Goal: Information Seeking & Learning: Learn about a topic

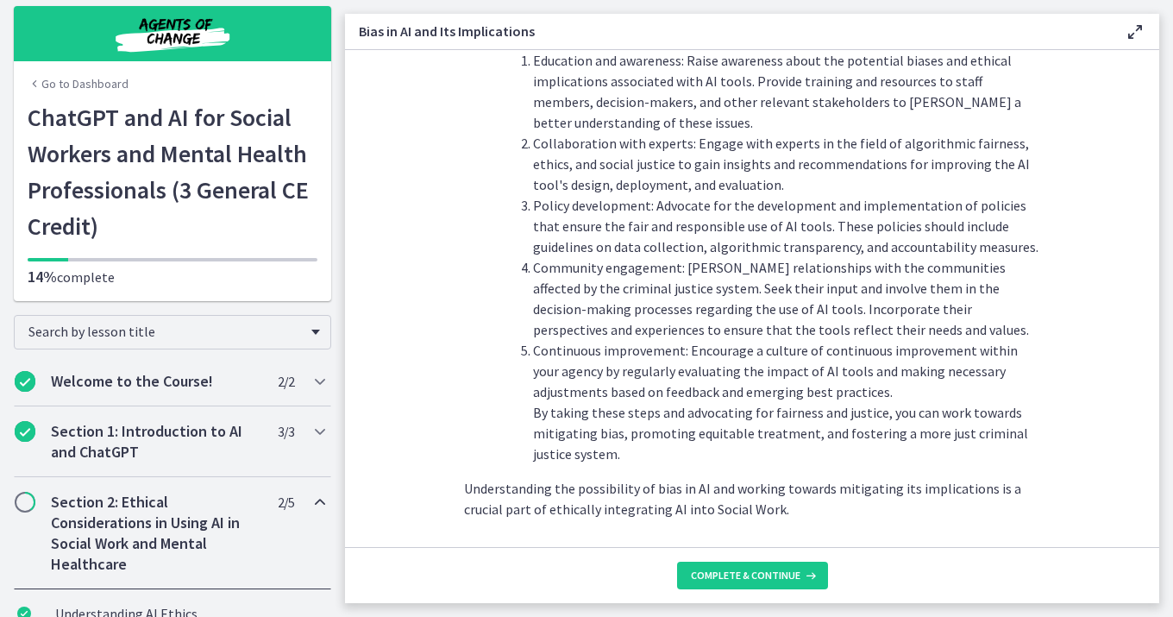
scroll to position [1951, 0]
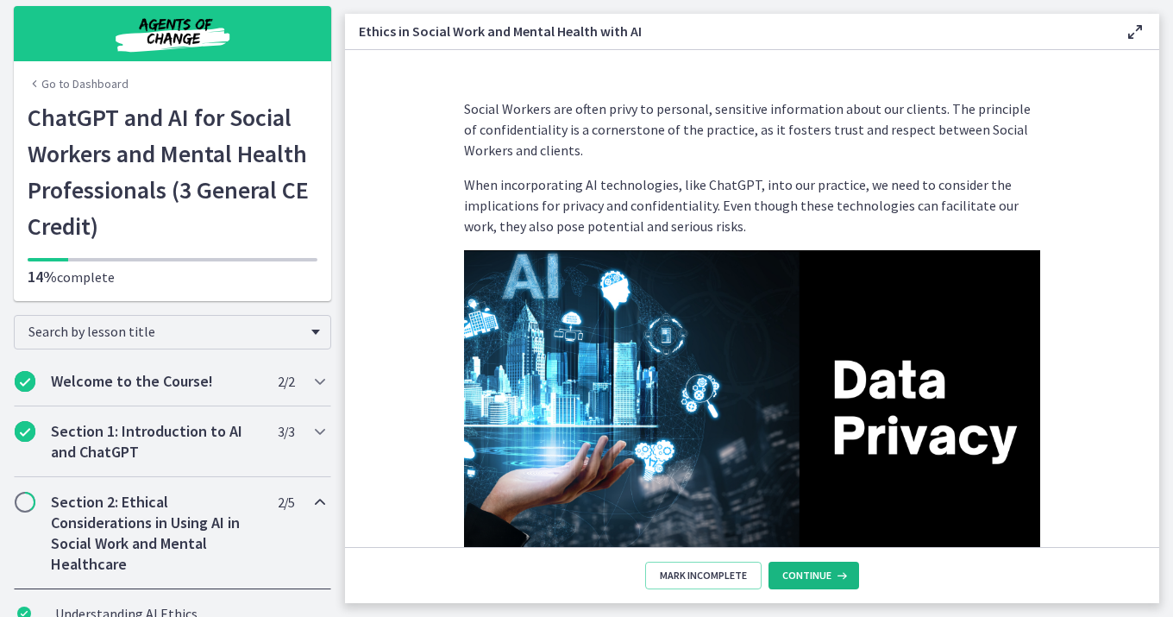
click at [818, 577] on span "Continue" at bounding box center [806, 575] width 49 height 14
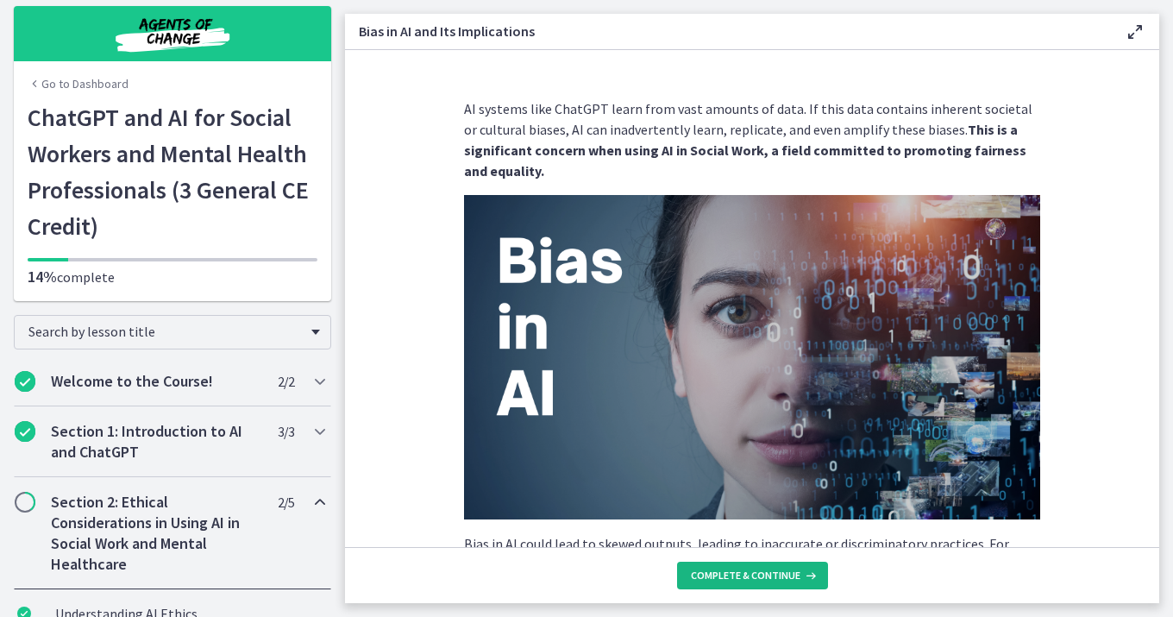
click at [753, 574] on span "Complete & continue" at bounding box center [746, 575] width 110 height 14
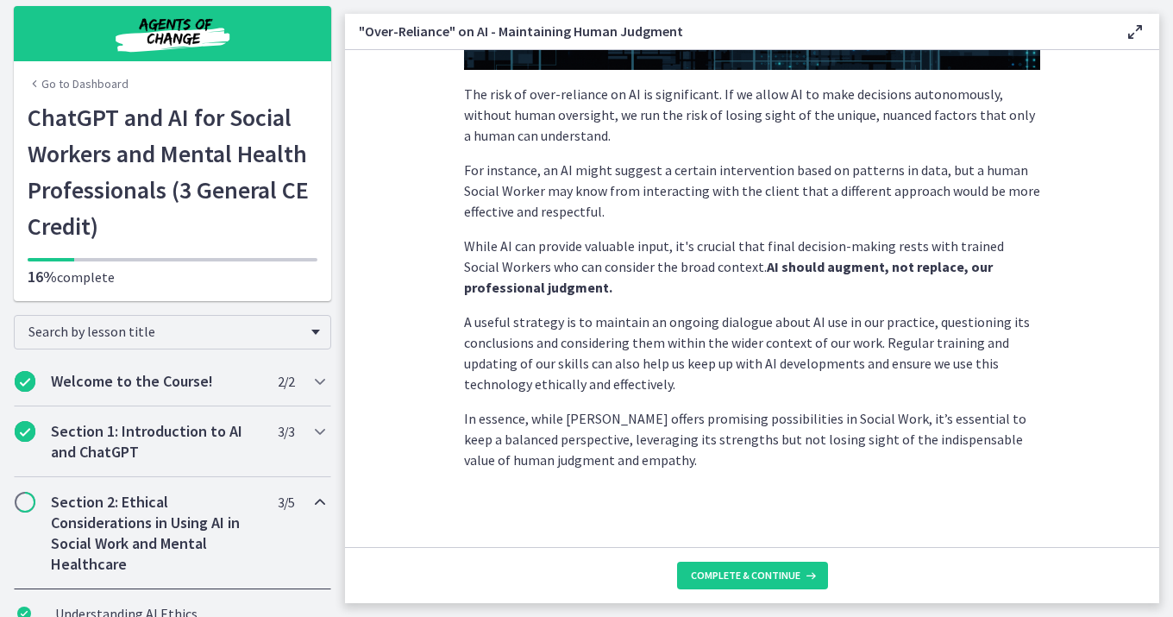
scroll to position [446, 0]
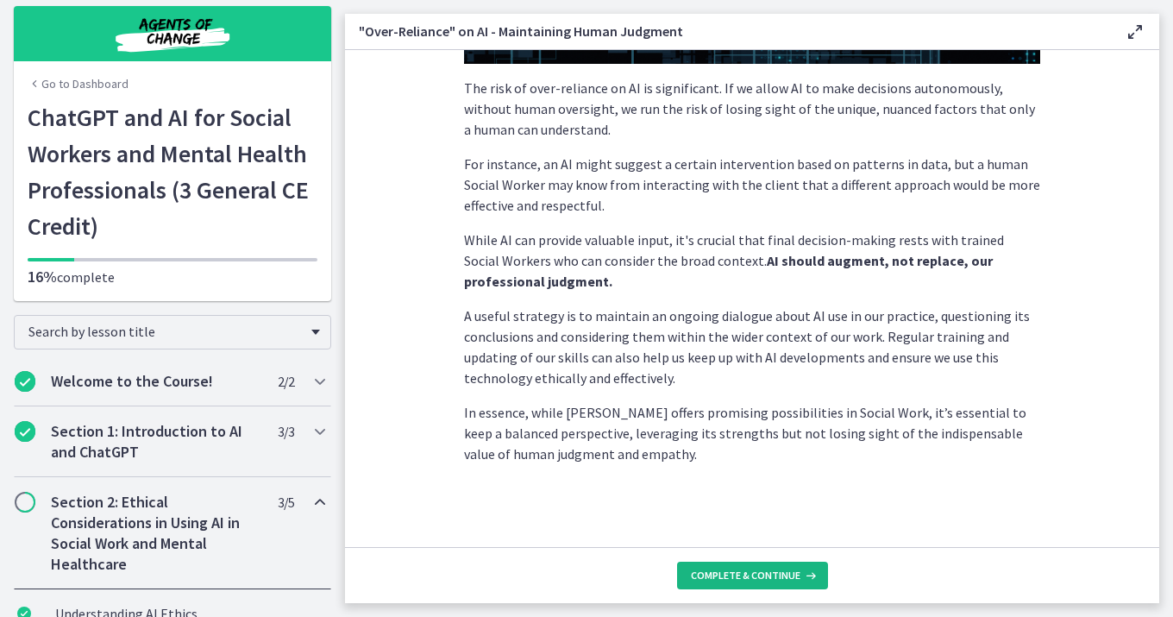
click at [761, 573] on span "Complete & continue" at bounding box center [746, 575] width 110 height 14
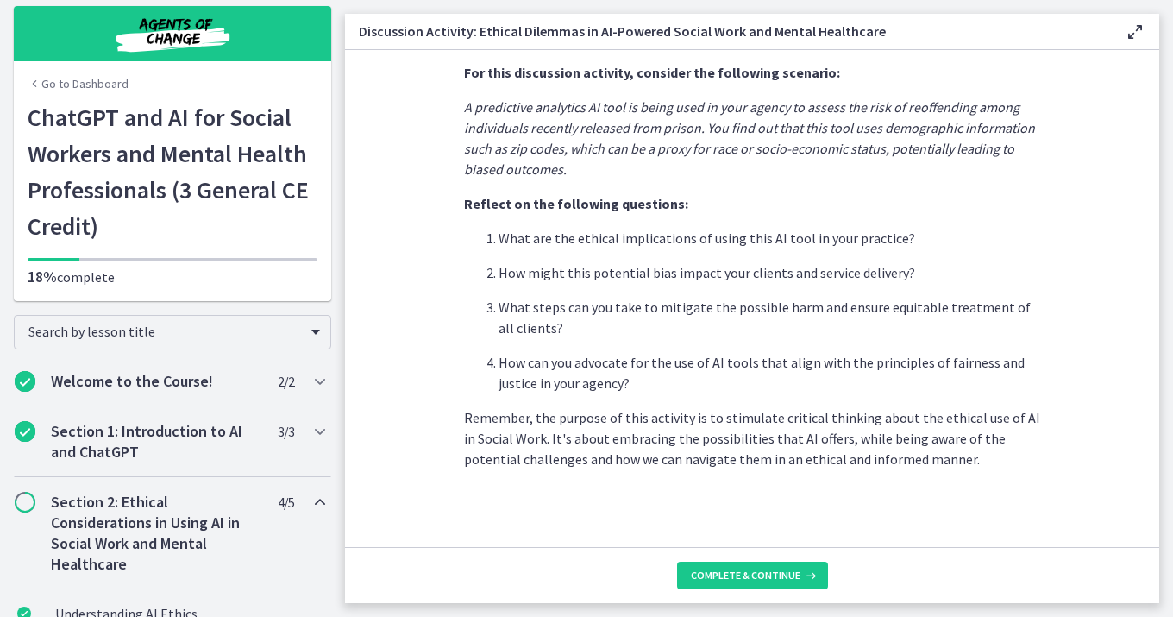
scroll to position [454, 0]
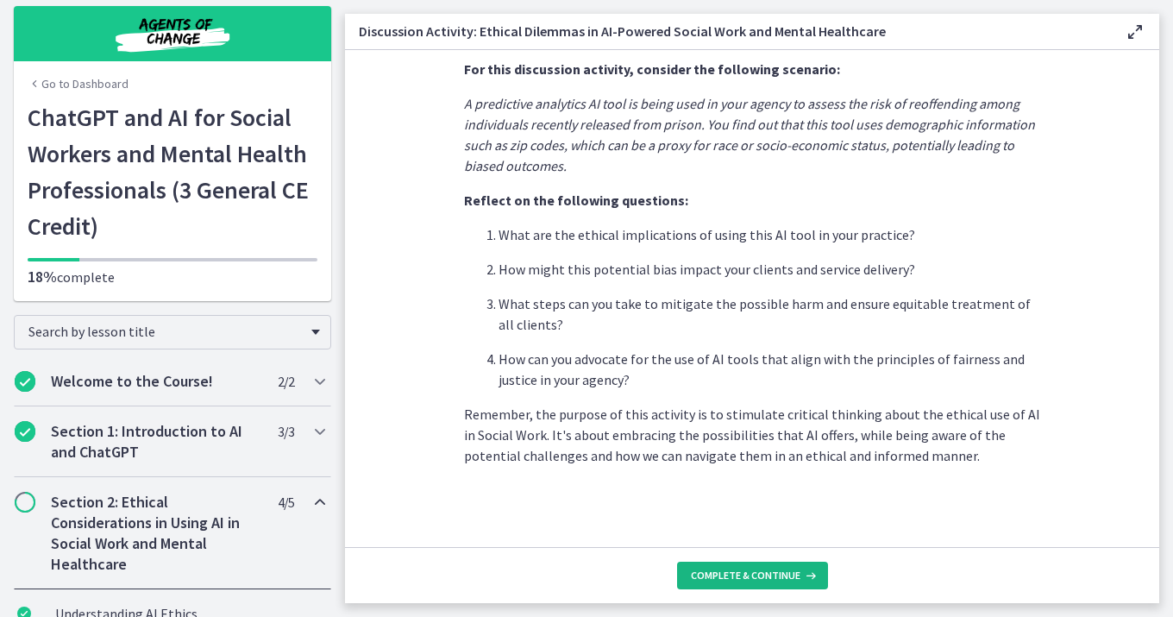
click at [767, 574] on span "Complete & continue" at bounding box center [746, 575] width 110 height 14
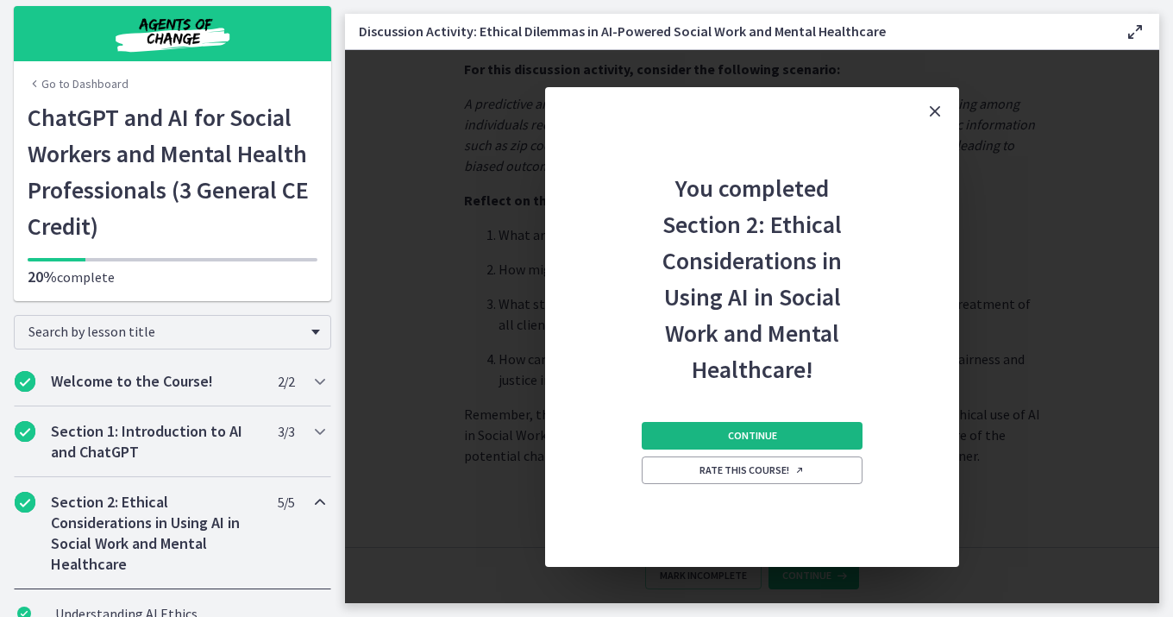
click at [717, 438] on button "Continue" at bounding box center [752, 436] width 221 height 28
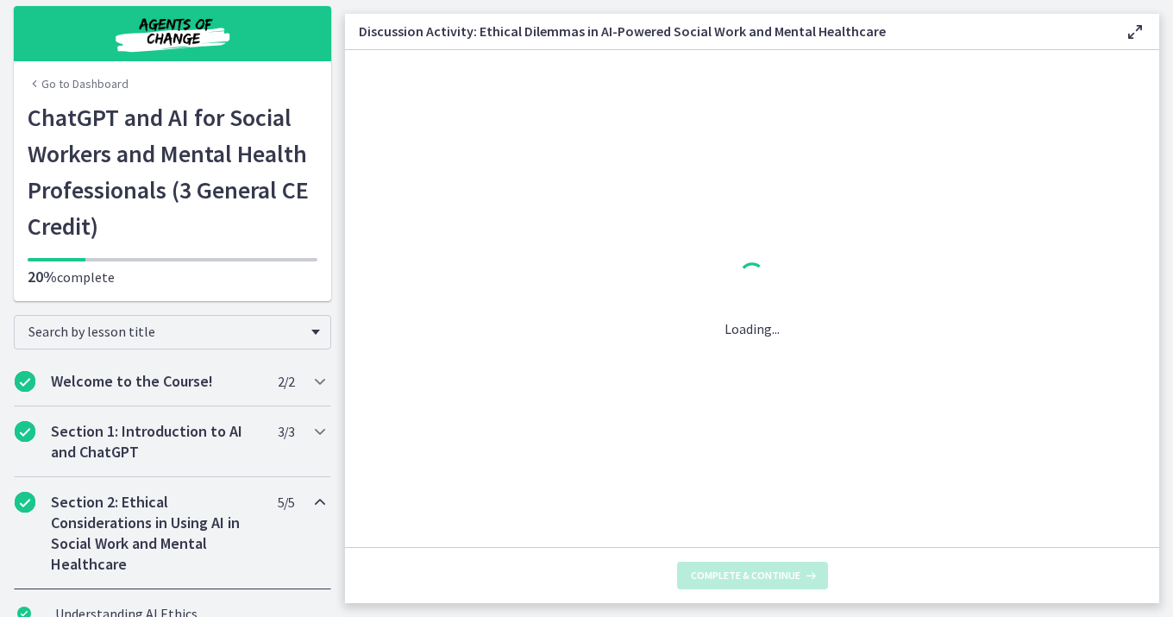
scroll to position [0, 0]
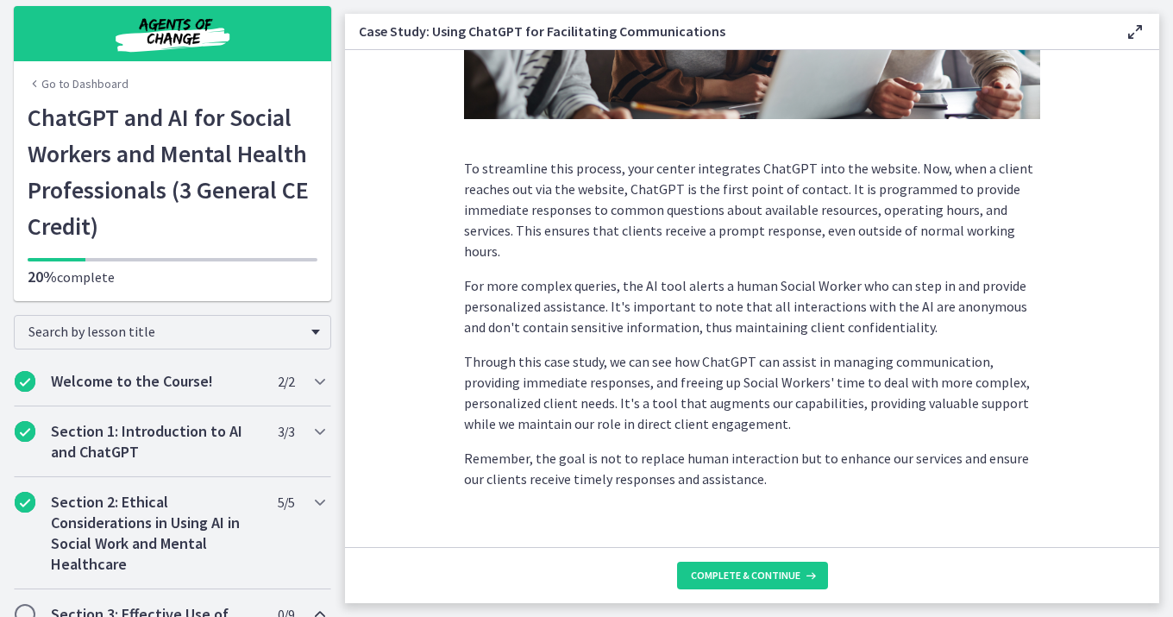
scroll to position [460, 0]
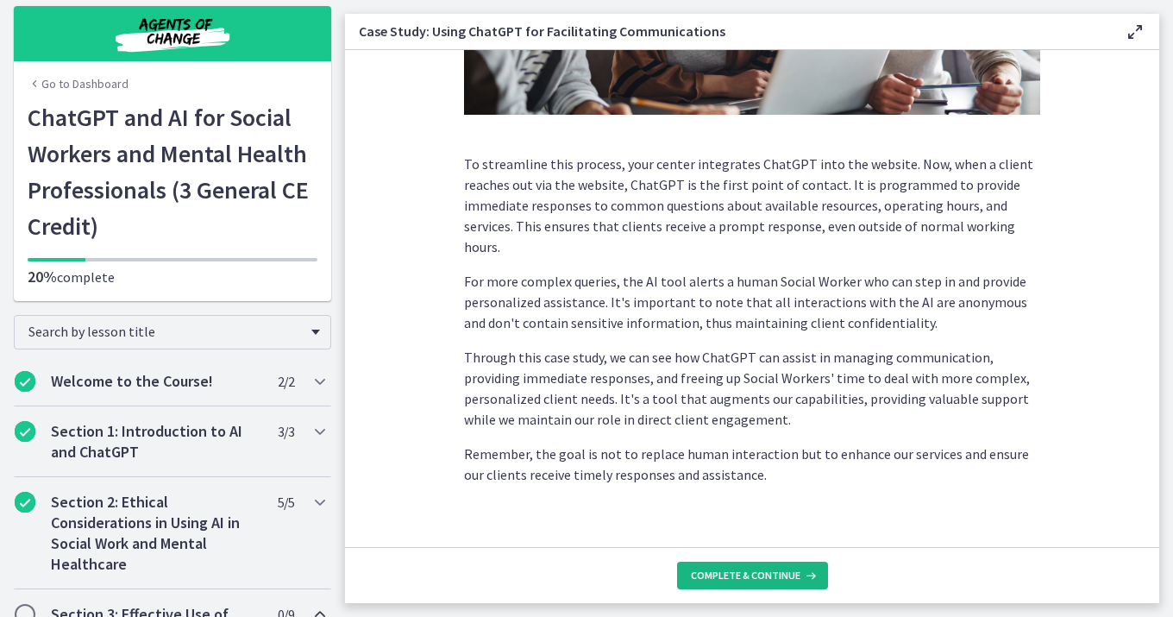
click at [732, 574] on span "Complete & continue" at bounding box center [746, 575] width 110 height 14
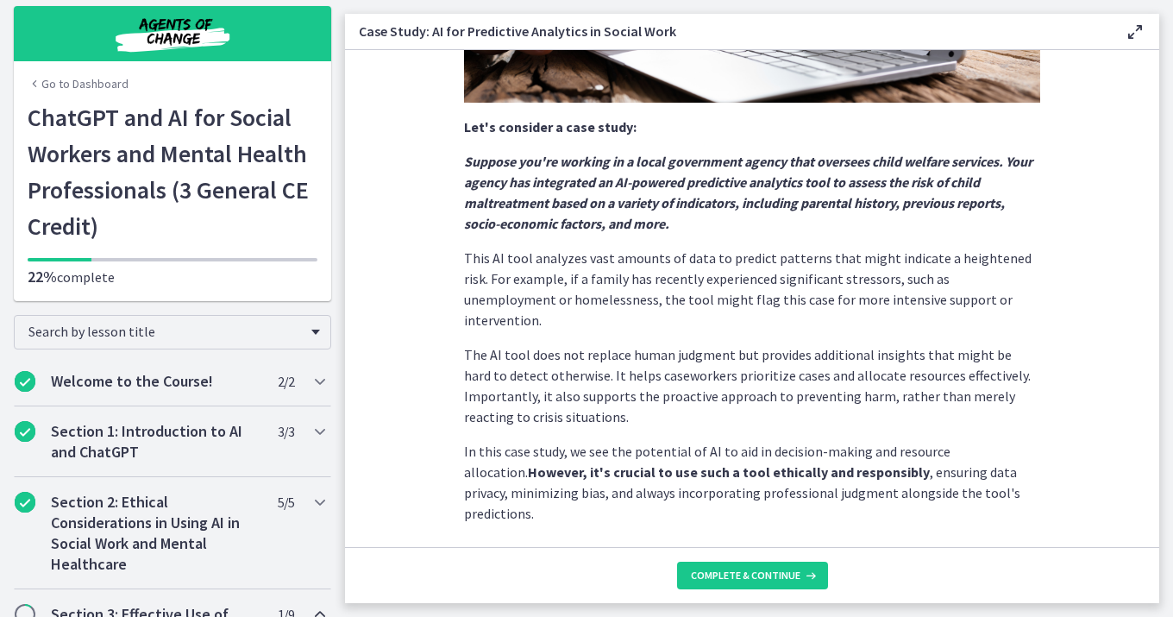
scroll to position [414, 0]
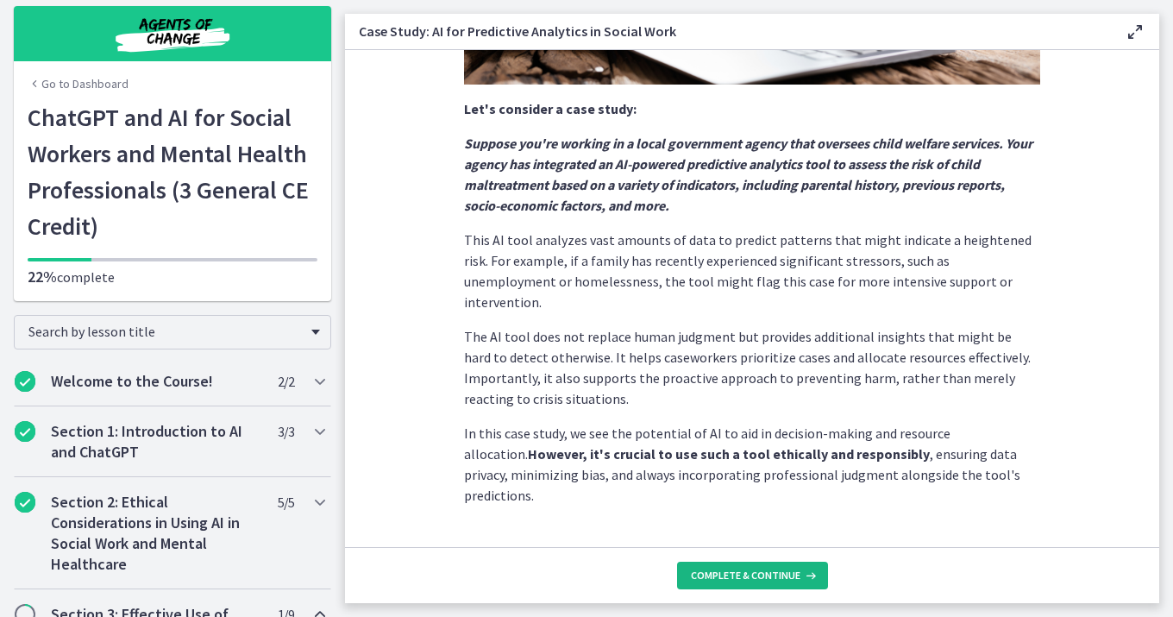
click at [754, 573] on span "Complete & continue" at bounding box center [746, 575] width 110 height 14
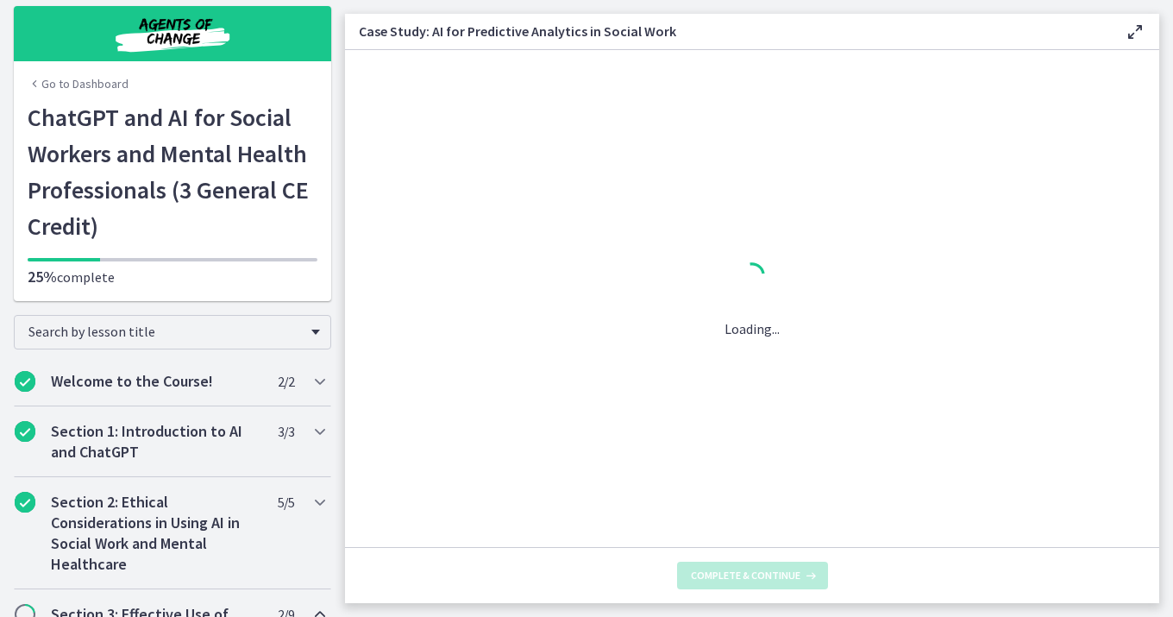
scroll to position [0, 0]
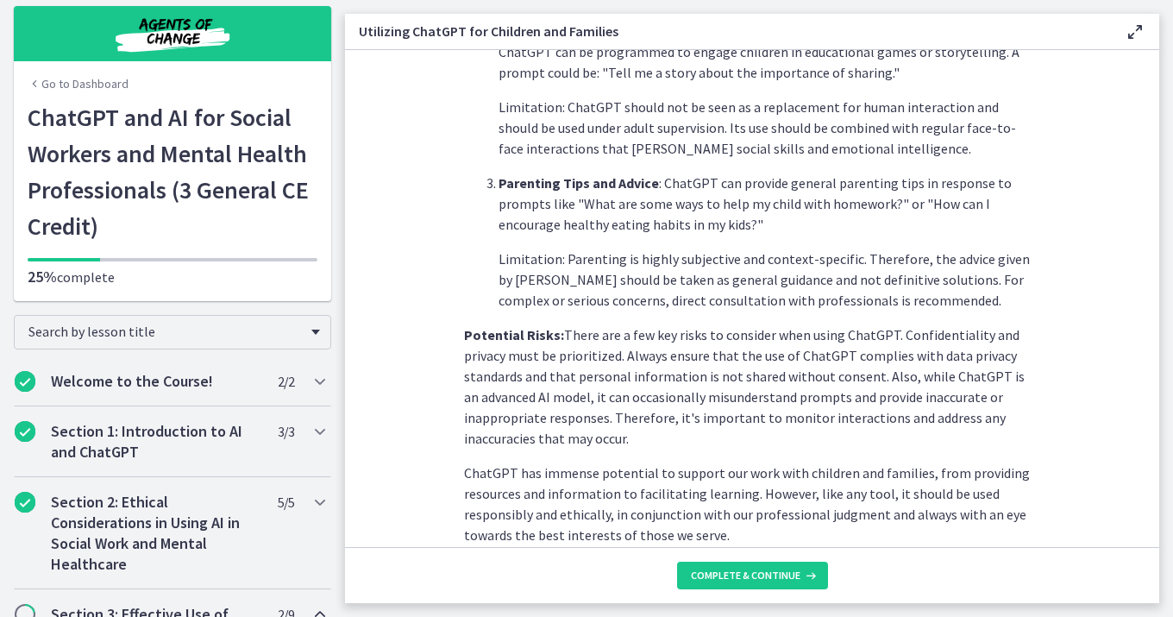
scroll to position [780, 0]
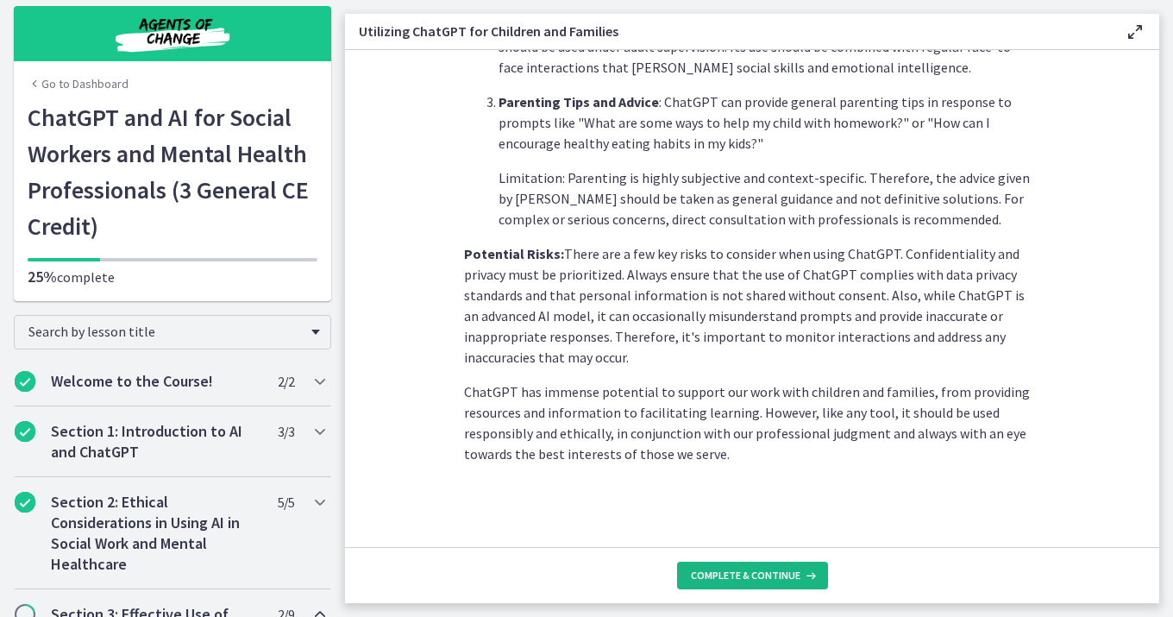
click at [764, 577] on span "Complete & continue" at bounding box center [746, 575] width 110 height 14
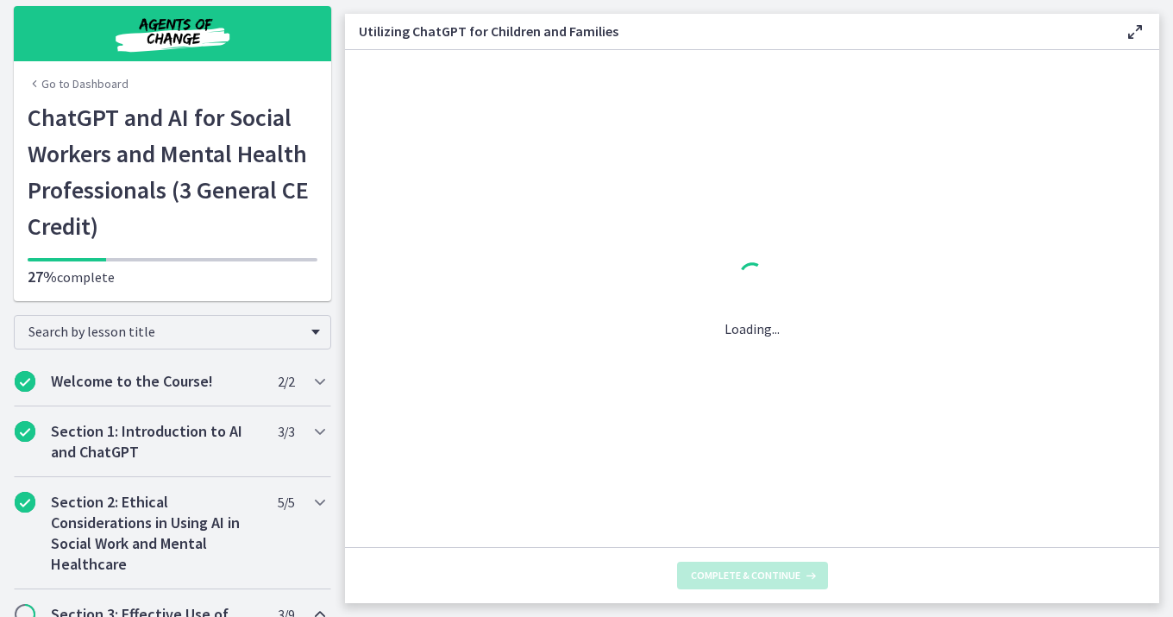
scroll to position [0, 0]
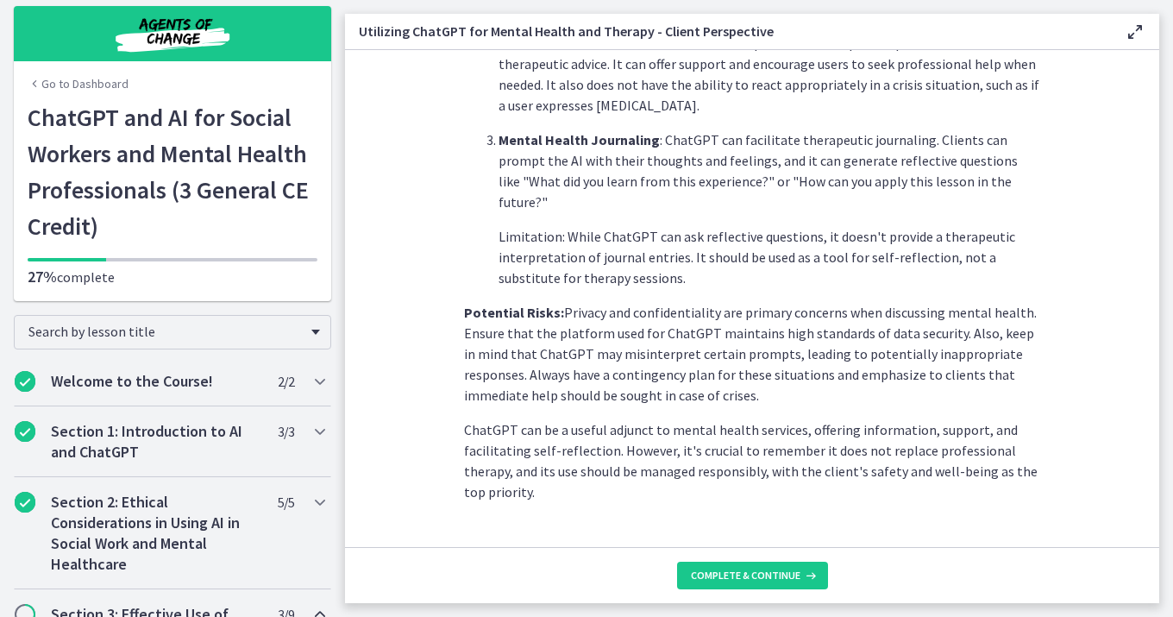
scroll to position [745, 0]
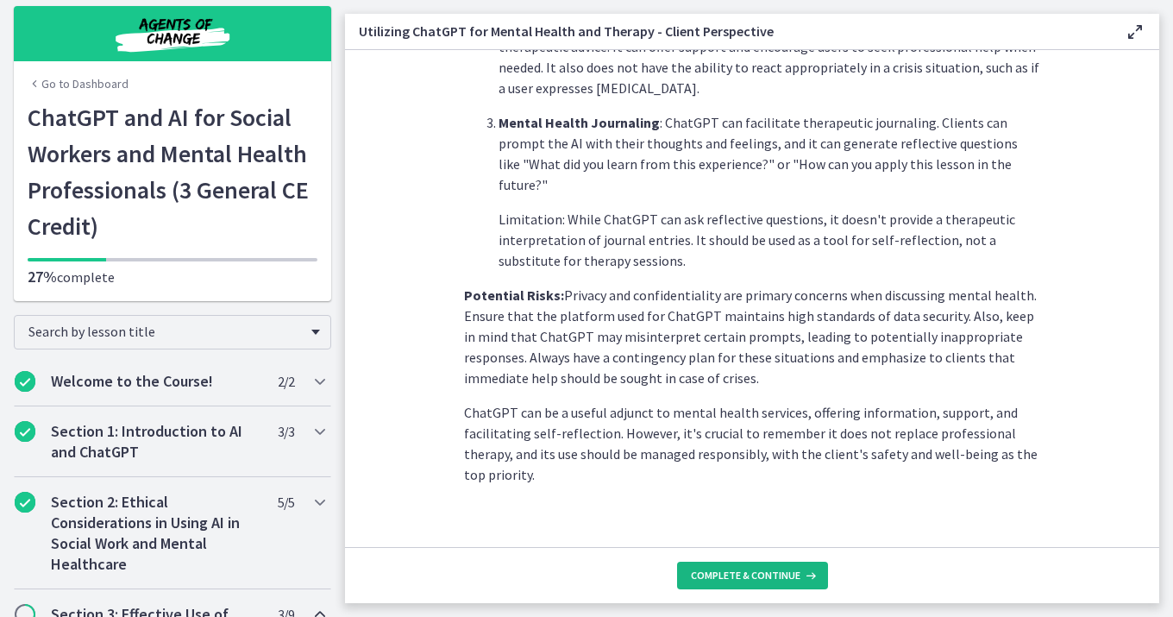
click at [745, 579] on span "Complete & continue" at bounding box center [746, 575] width 110 height 14
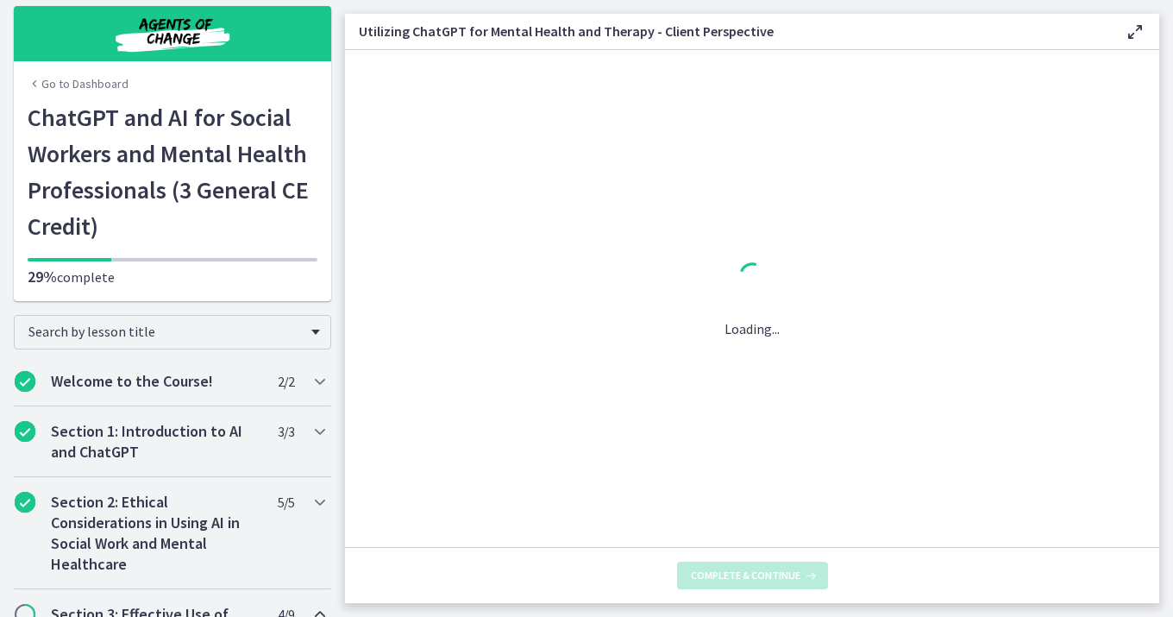
scroll to position [0, 0]
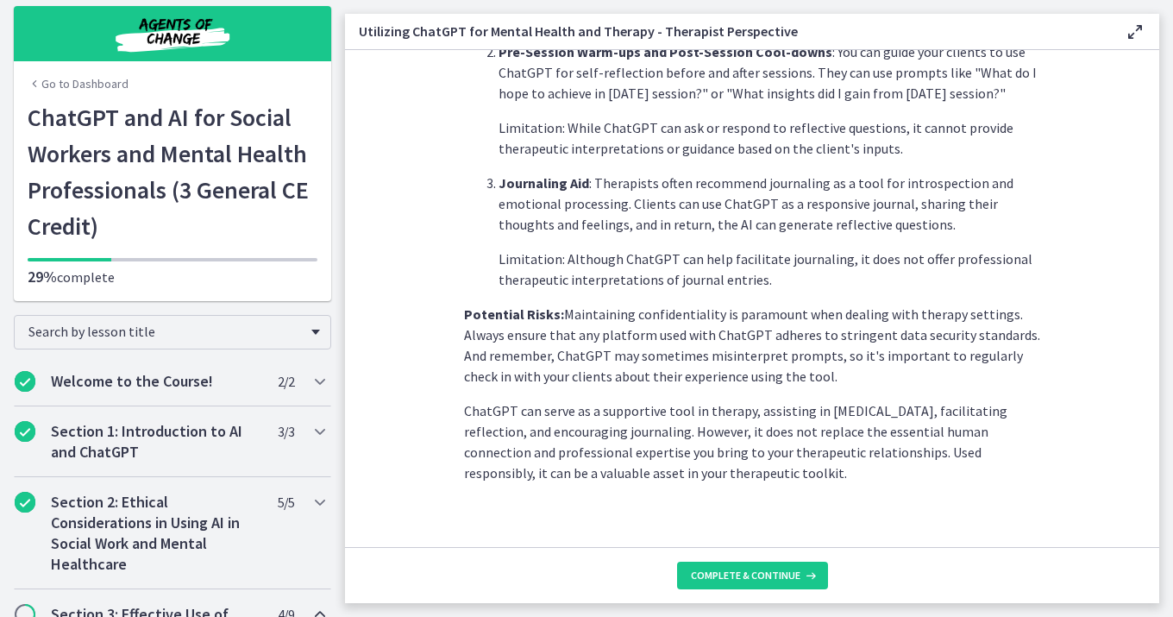
scroll to position [704, 0]
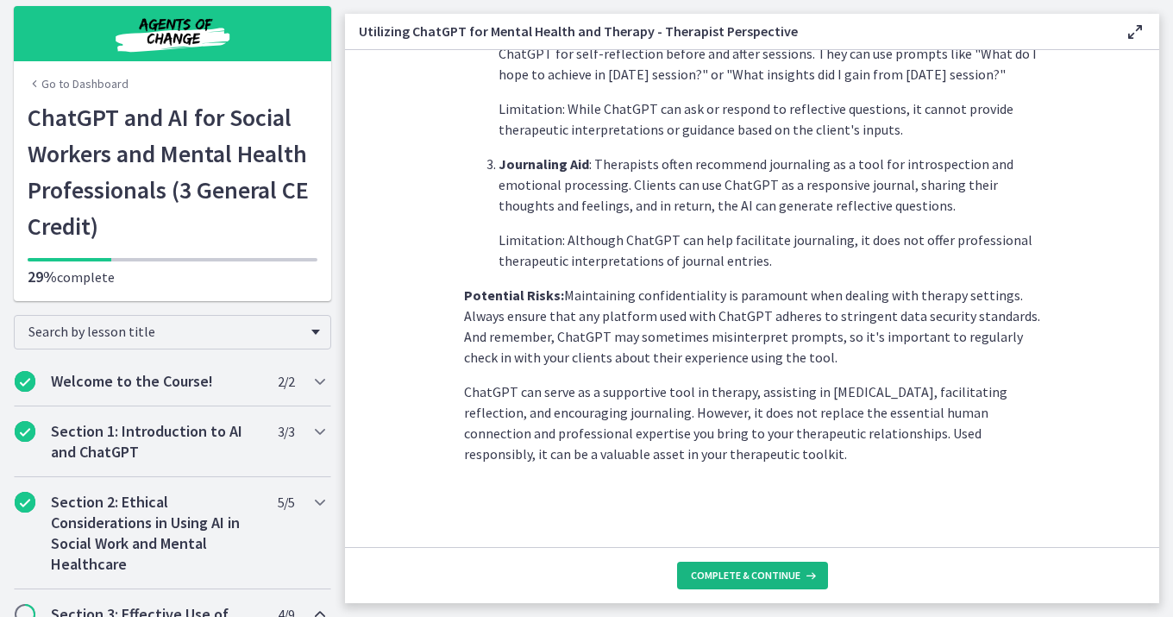
click at [763, 575] on span "Complete & continue" at bounding box center [746, 575] width 110 height 14
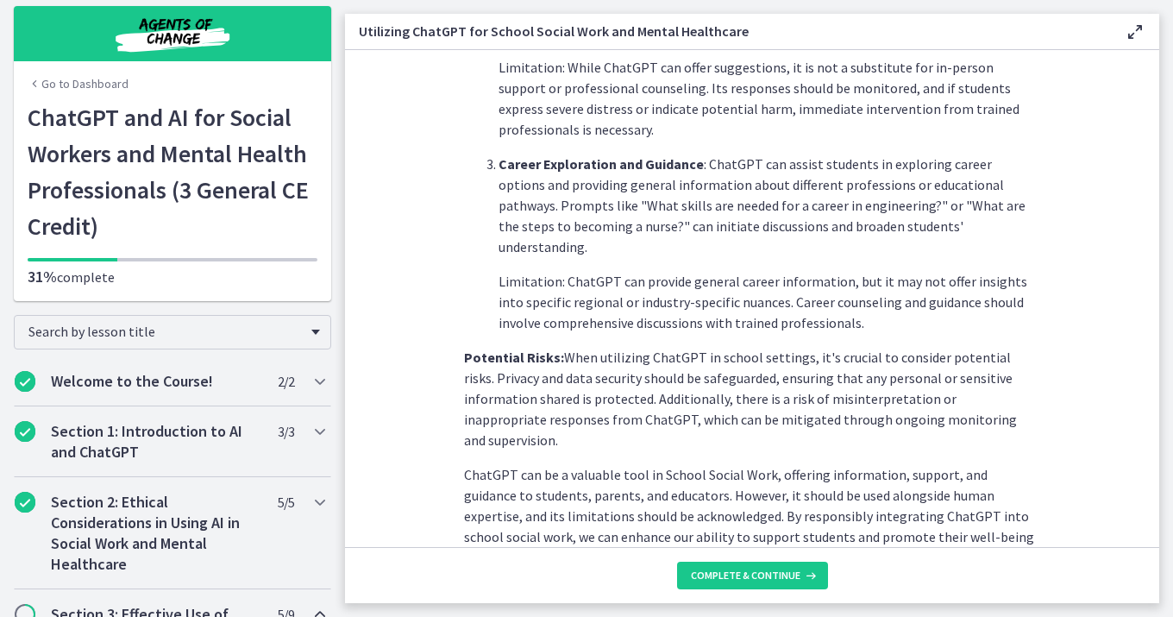
scroll to position [777, 0]
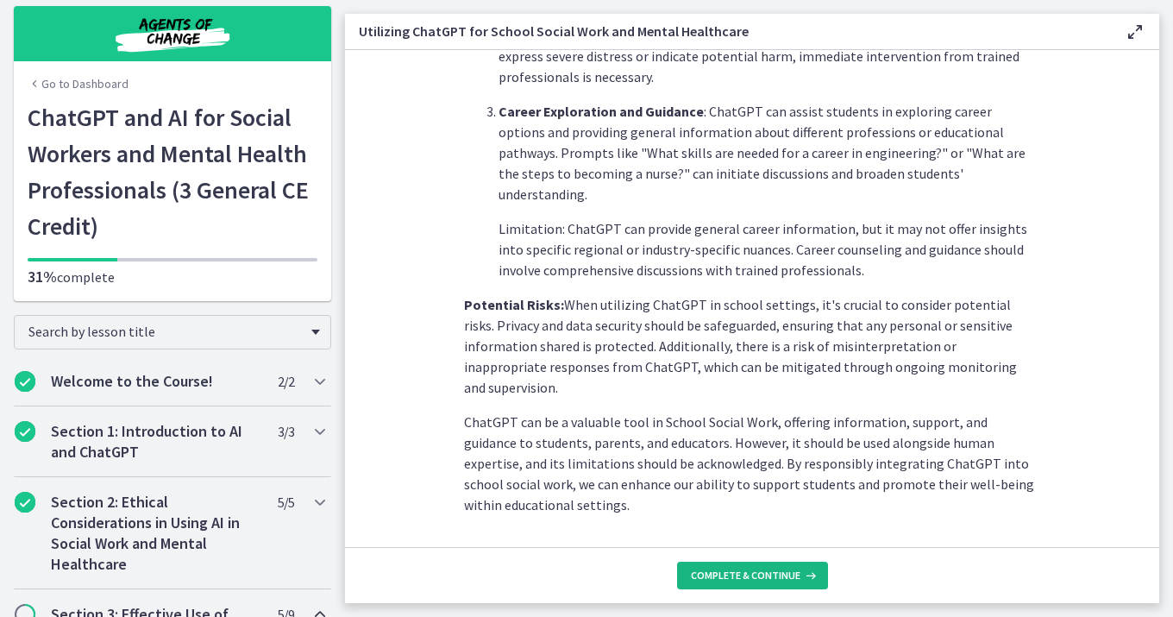
click at [753, 573] on span "Complete & continue" at bounding box center [746, 575] width 110 height 14
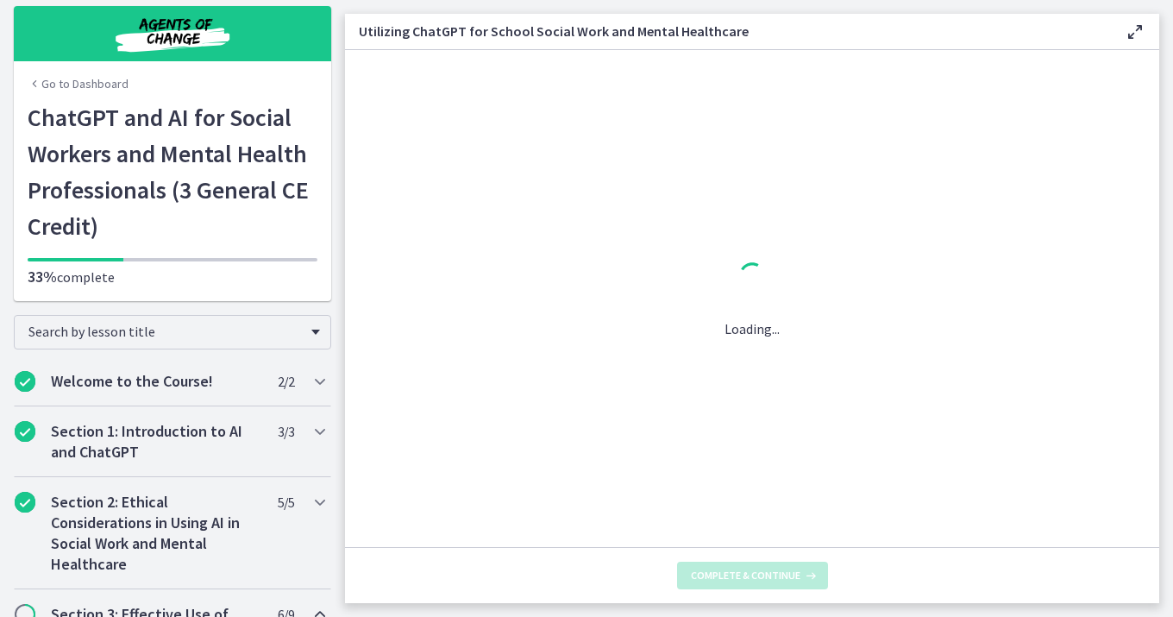
scroll to position [0, 0]
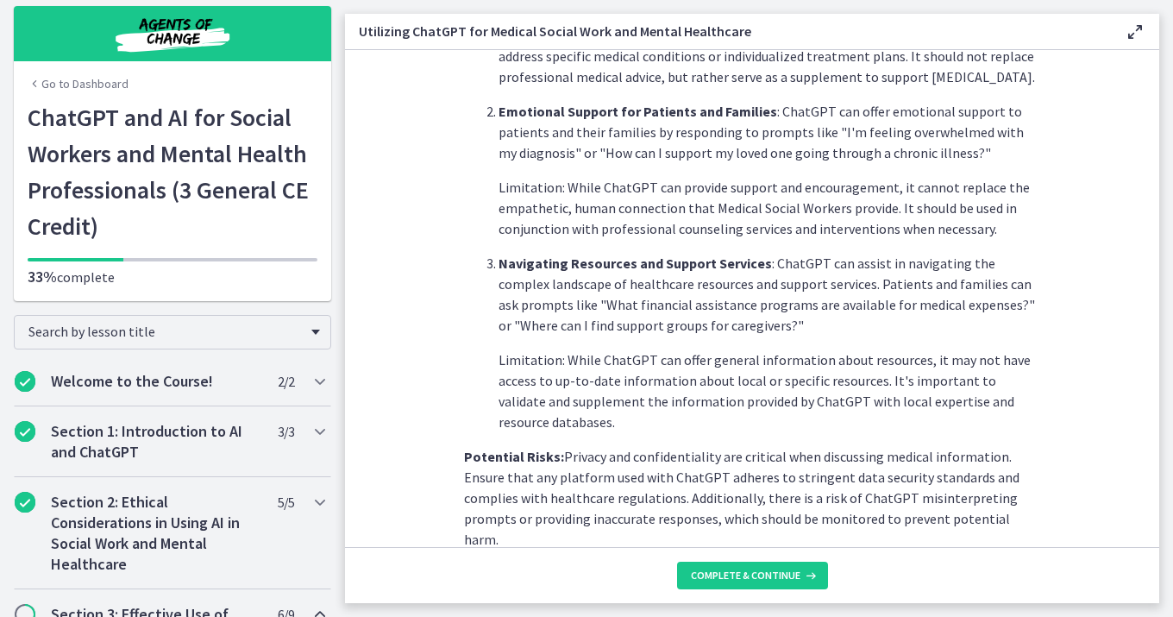
scroll to position [556, 0]
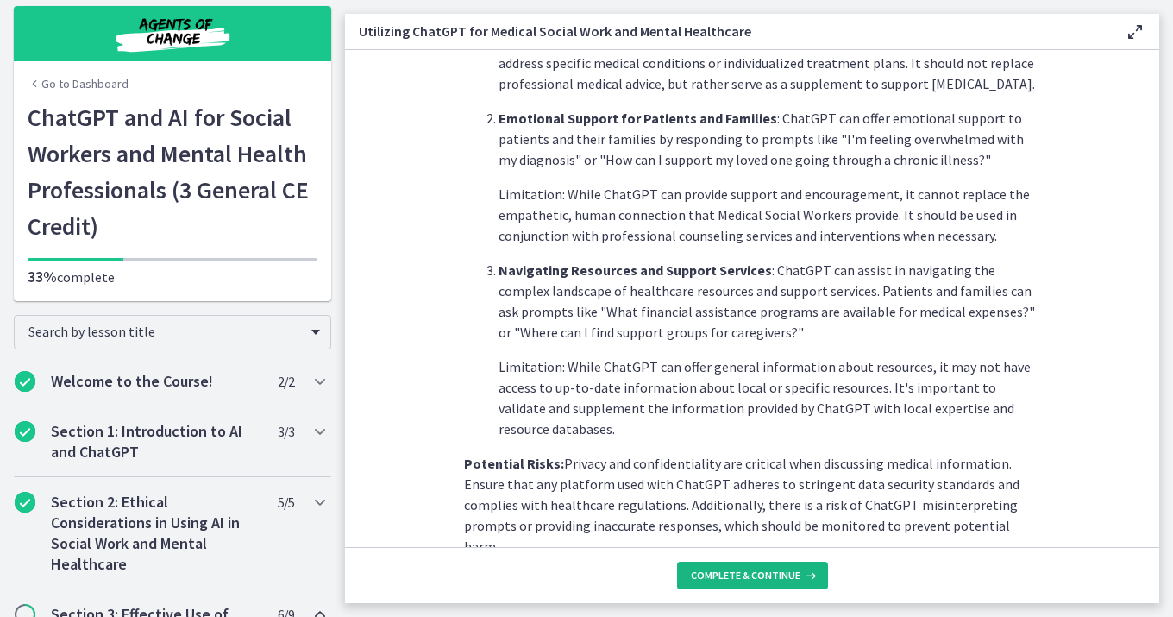
click at [800, 573] on icon at bounding box center [808, 575] width 17 height 14
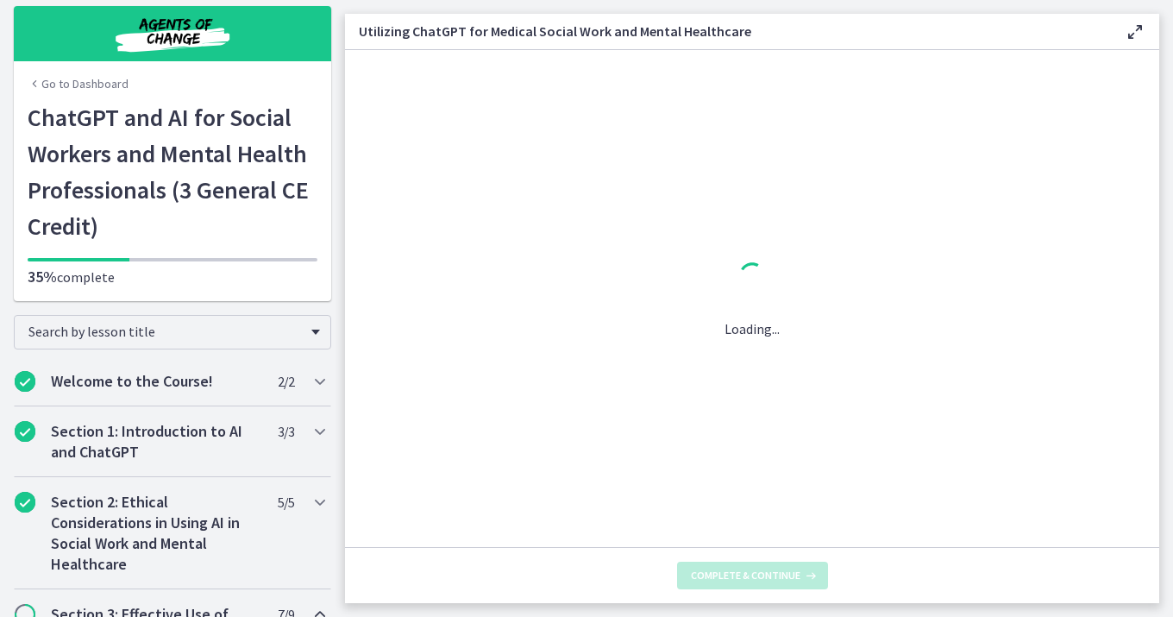
scroll to position [0, 0]
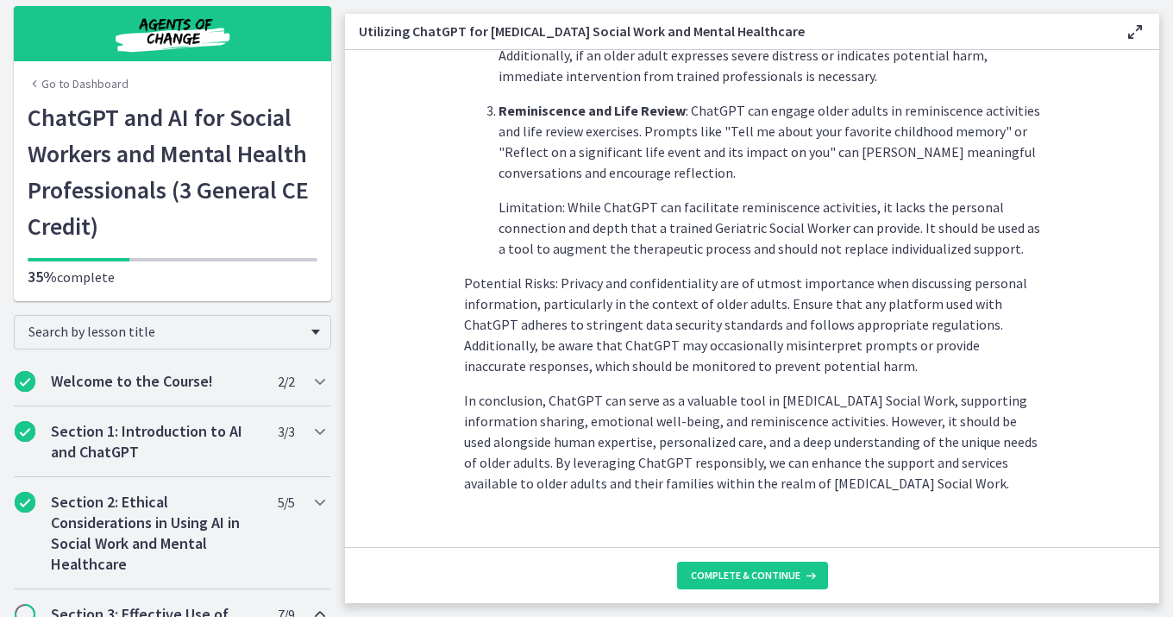
scroll to position [800, 0]
click at [734, 573] on span "Complete & continue" at bounding box center [746, 575] width 110 height 14
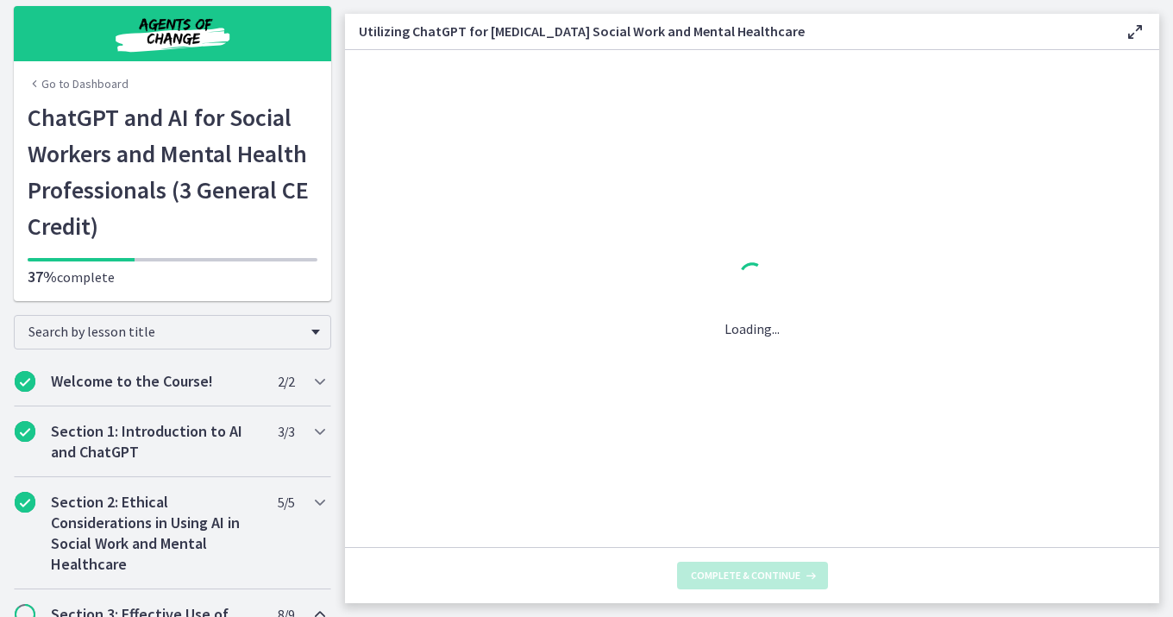
scroll to position [0, 0]
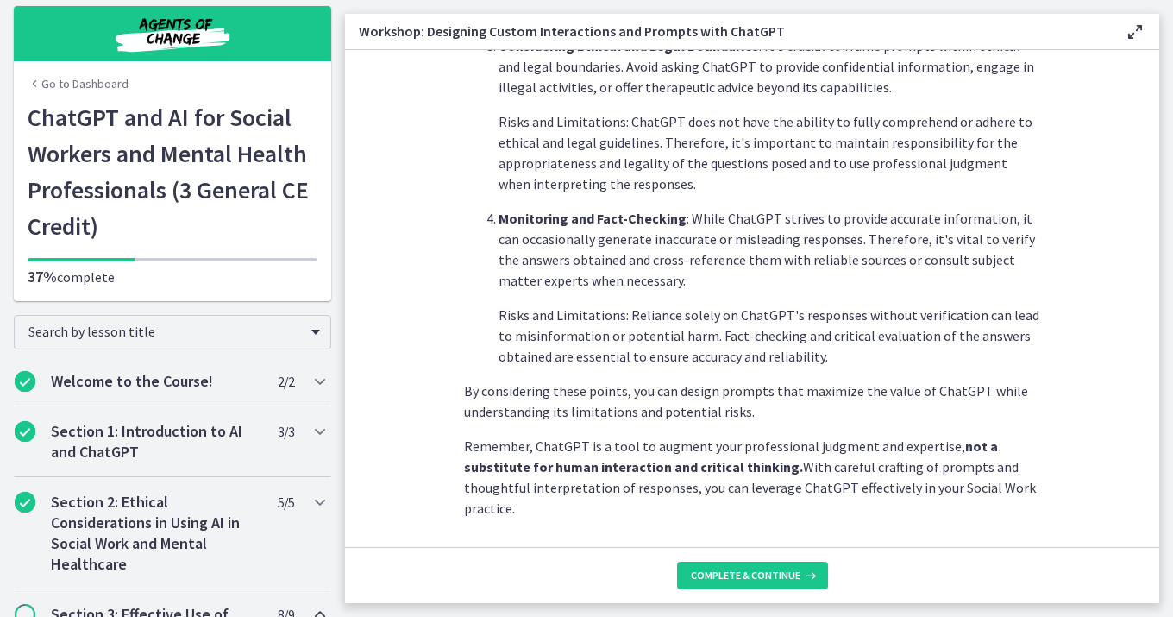
scroll to position [952, 0]
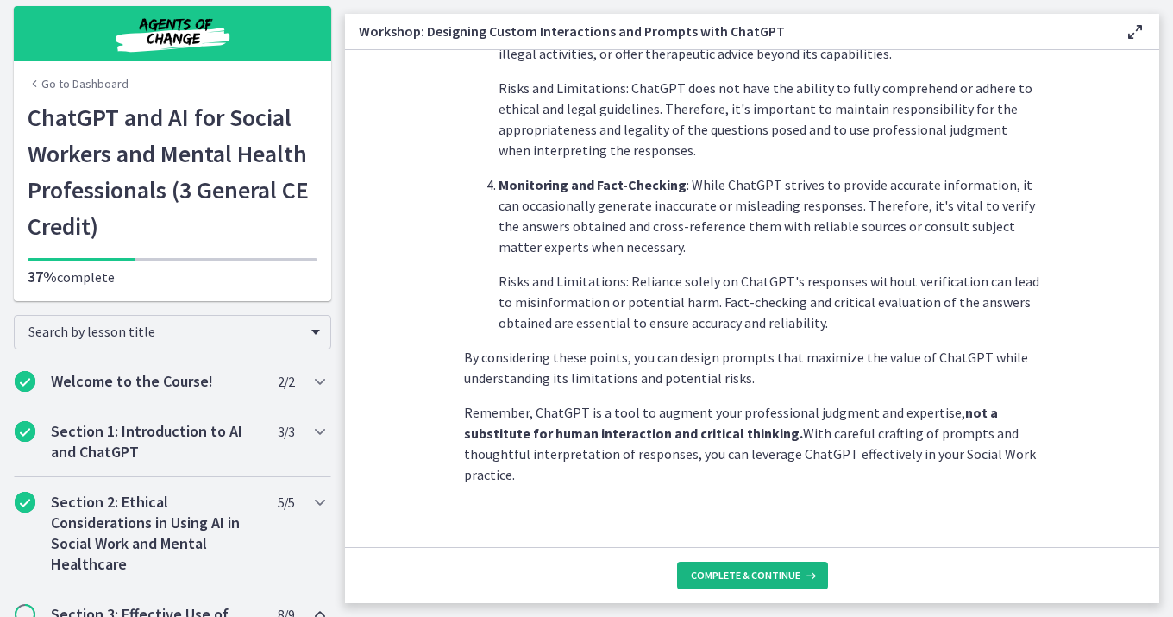
click at [742, 571] on span "Complete & continue" at bounding box center [746, 575] width 110 height 14
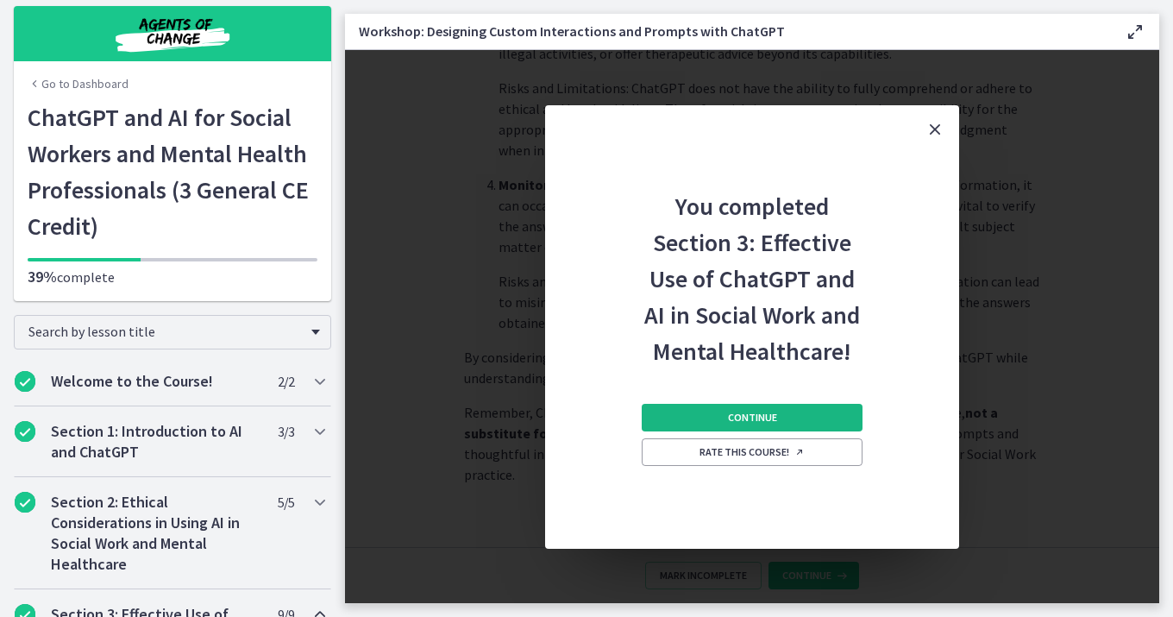
click at [749, 420] on span "Continue" at bounding box center [752, 417] width 49 height 14
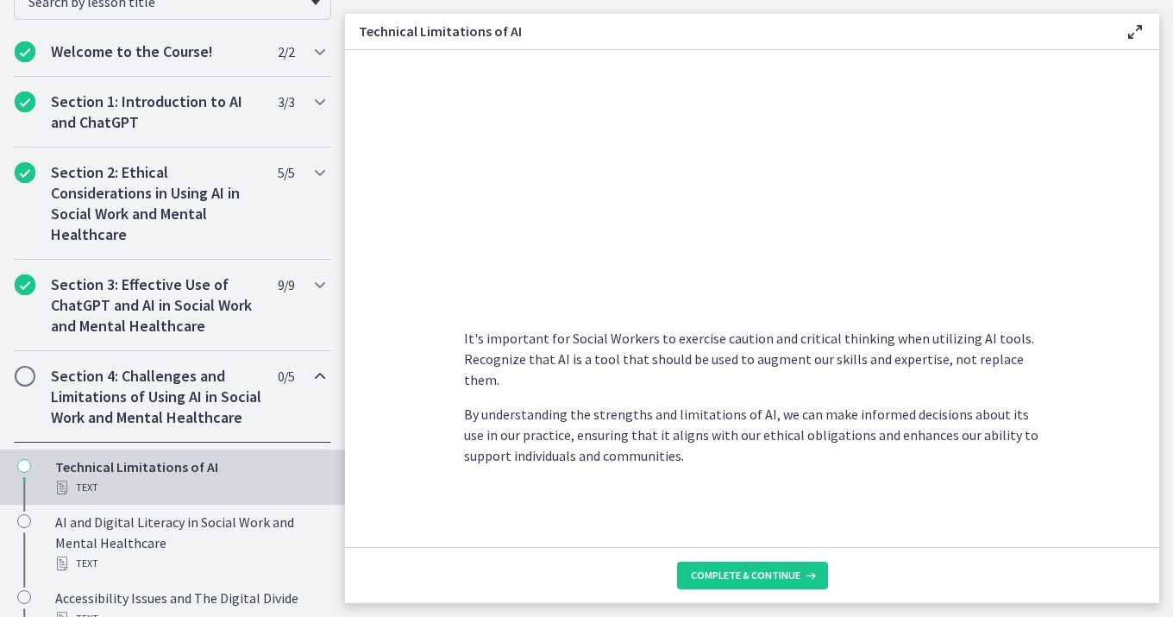
scroll to position [1247, 0]
click at [734, 574] on span "Complete & continue" at bounding box center [746, 575] width 110 height 14
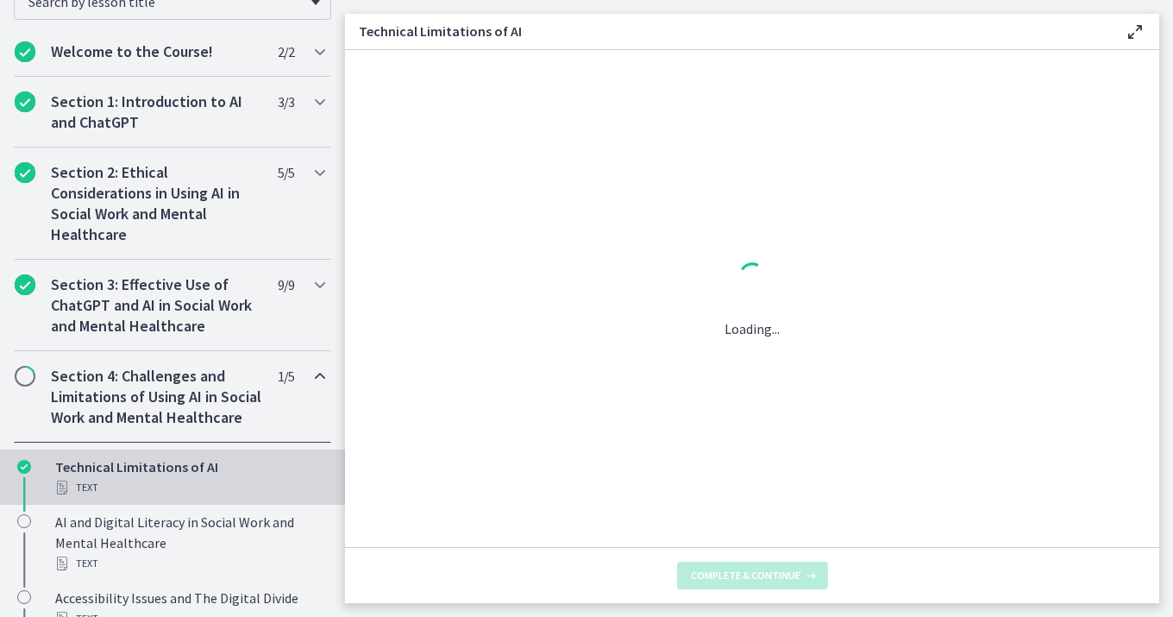
scroll to position [0, 0]
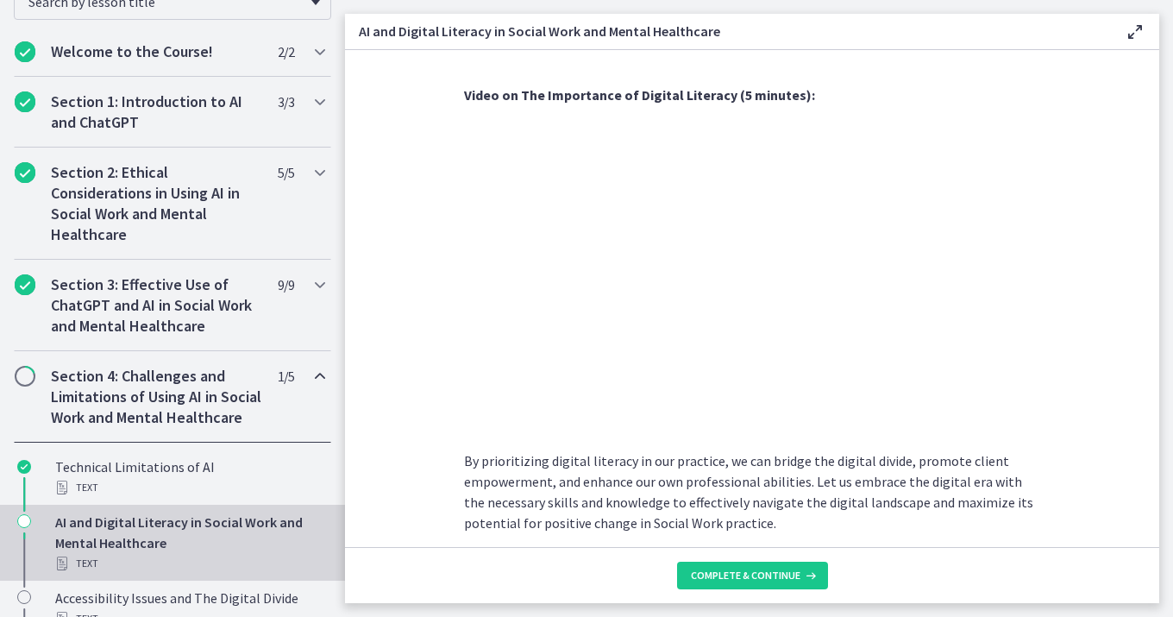
scroll to position [1481, 0]
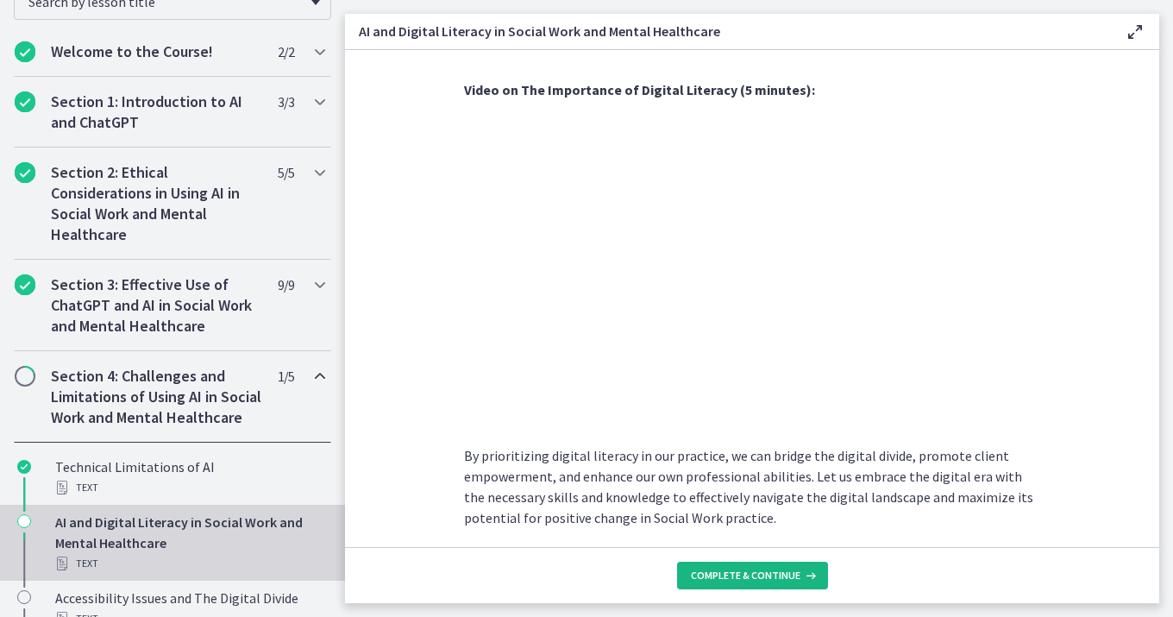
click at [768, 573] on span "Complete & continue" at bounding box center [746, 575] width 110 height 14
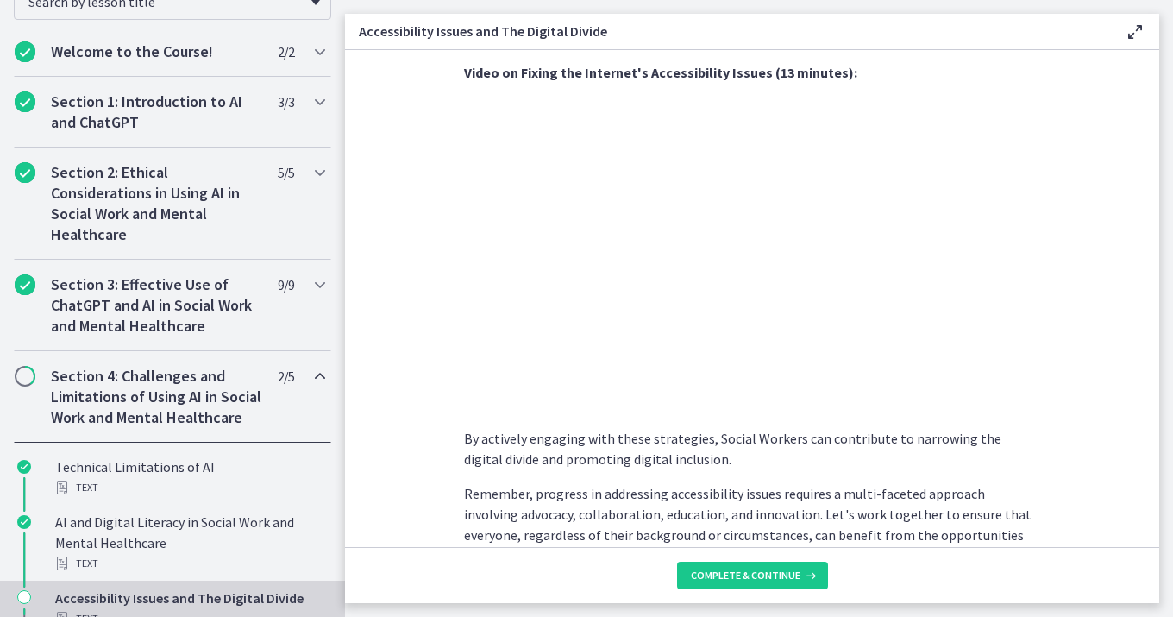
scroll to position [1388, 0]
click at [755, 577] on span "Complete & continue" at bounding box center [746, 575] width 110 height 14
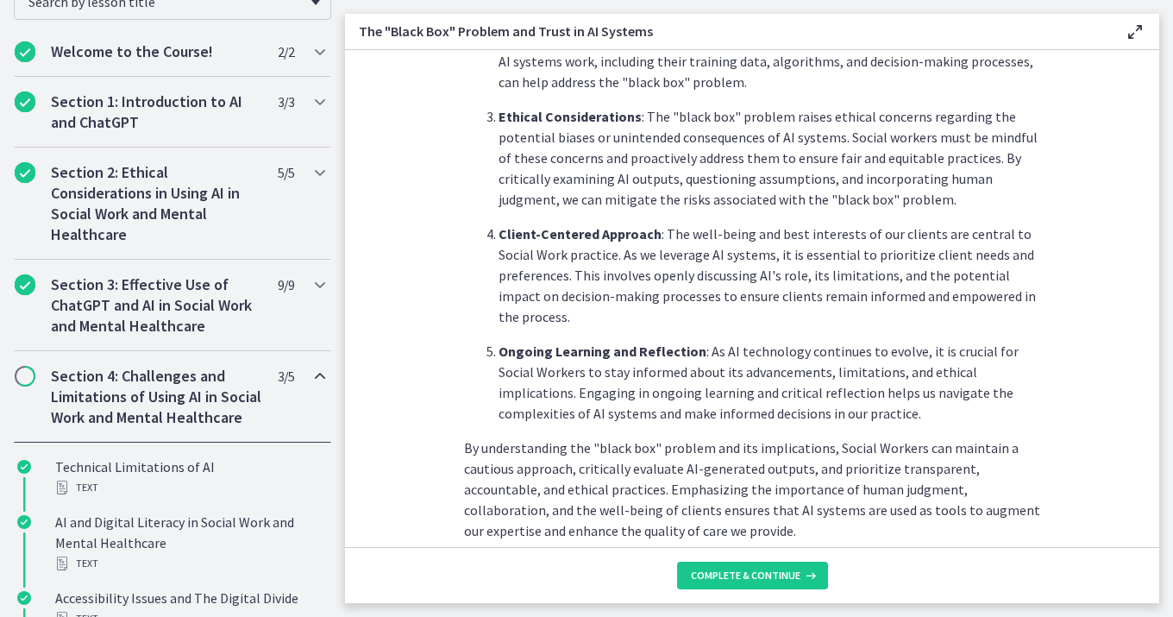
scroll to position [869, 0]
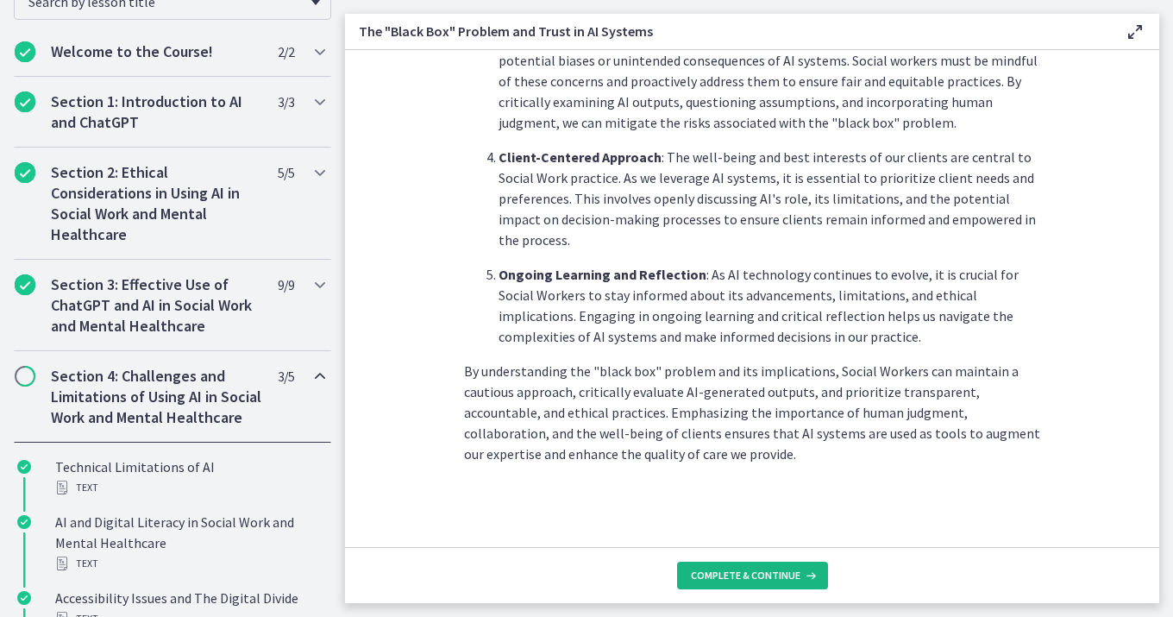
click at [736, 579] on span "Complete & continue" at bounding box center [746, 575] width 110 height 14
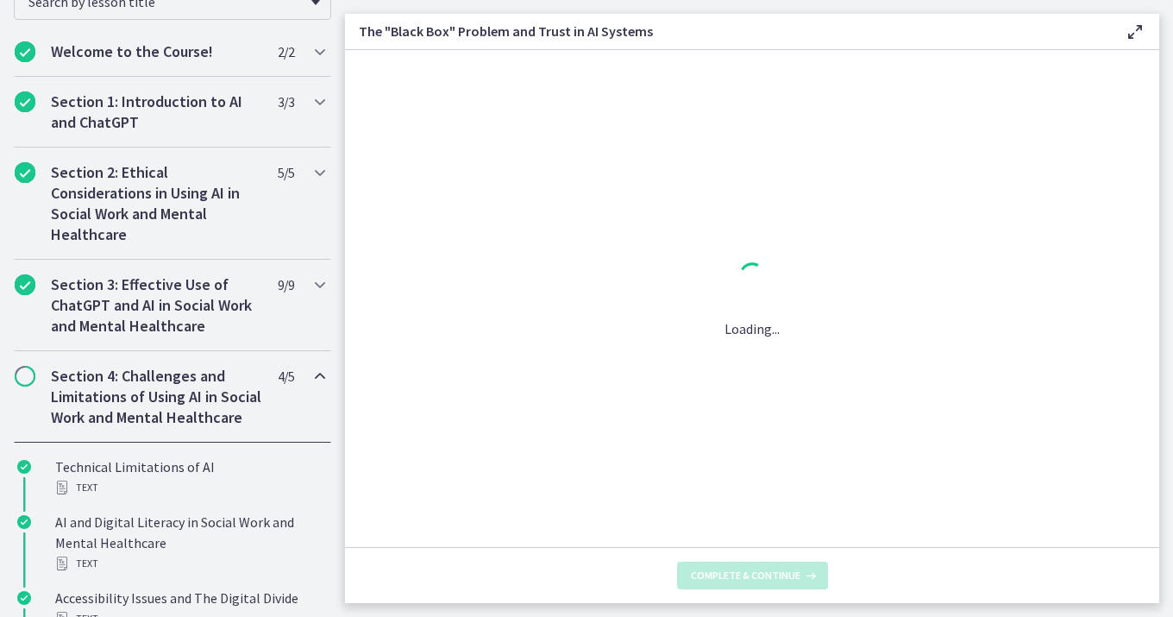
scroll to position [0, 0]
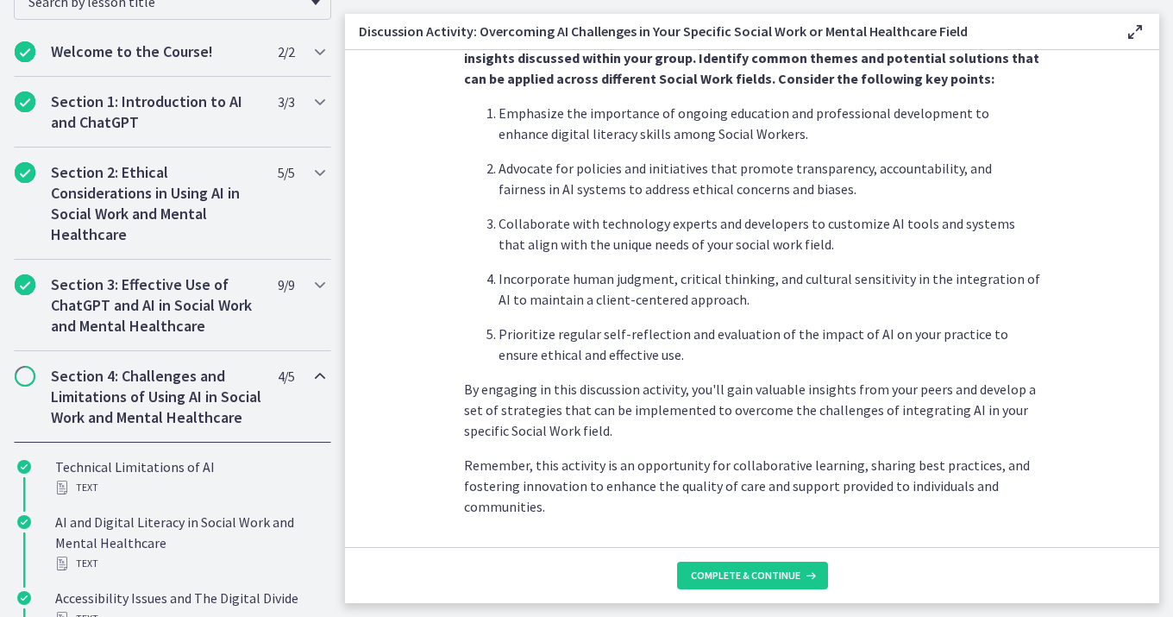
scroll to position [1076, 0]
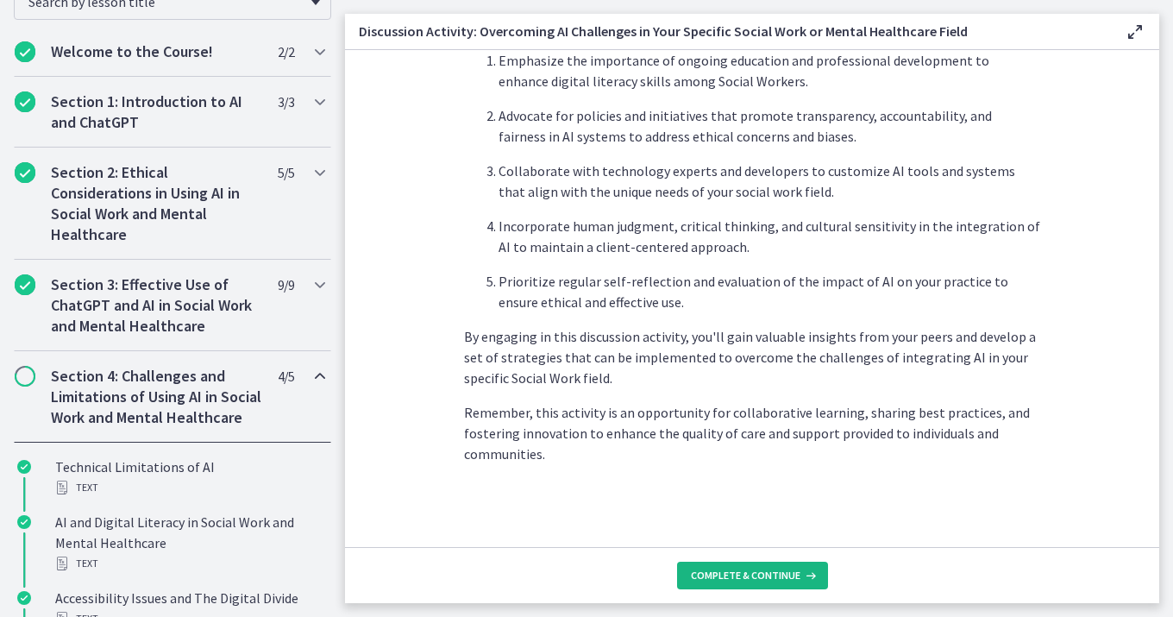
click at [746, 574] on span "Complete & continue" at bounding box center [746, 575] width 110 height 14
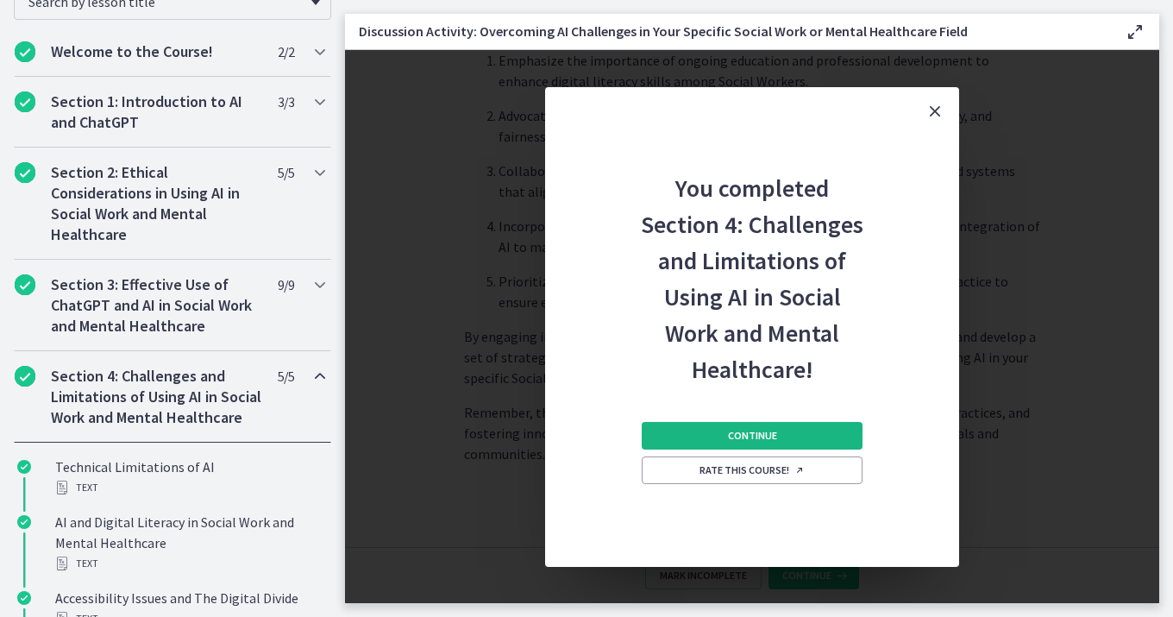
click at [767, 433] on span "Continue" at bounding box center [752, 436] width 49 height 14
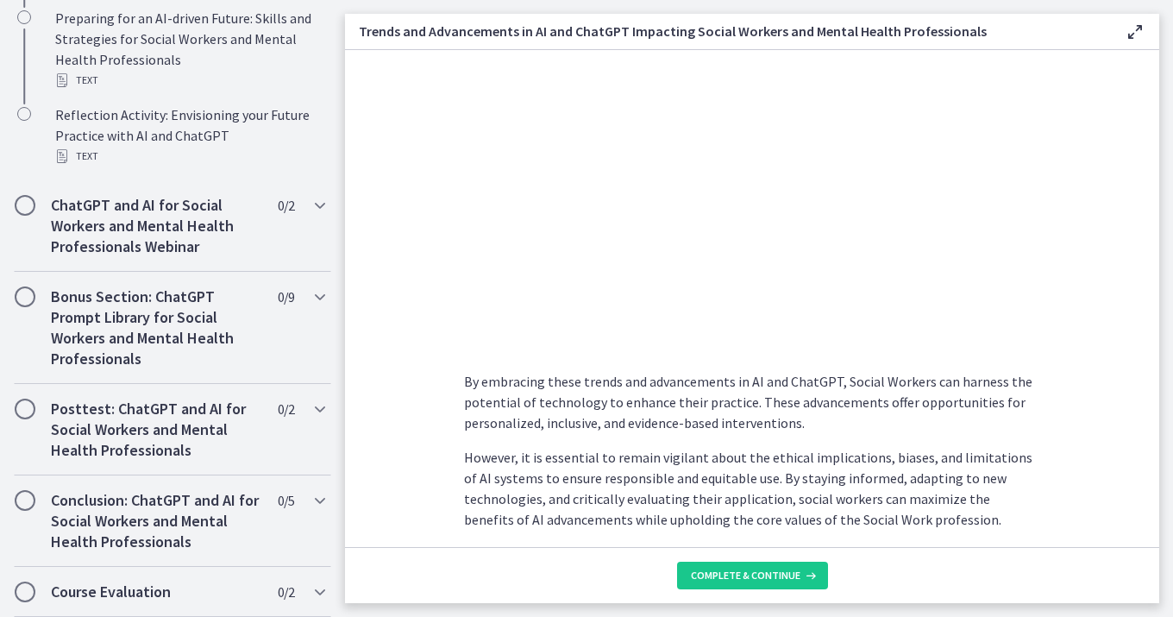
scroll to position [1412, 0]
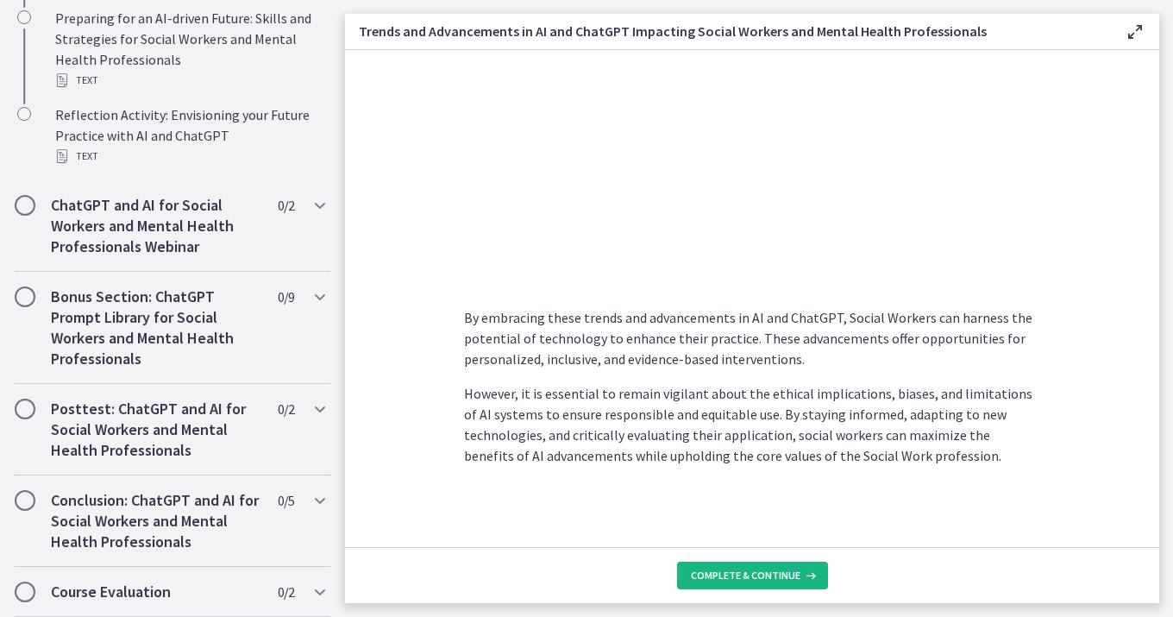
click at [731, 575] on span "Complete & continue" at bounding box center [746, 575] width 110 height 14
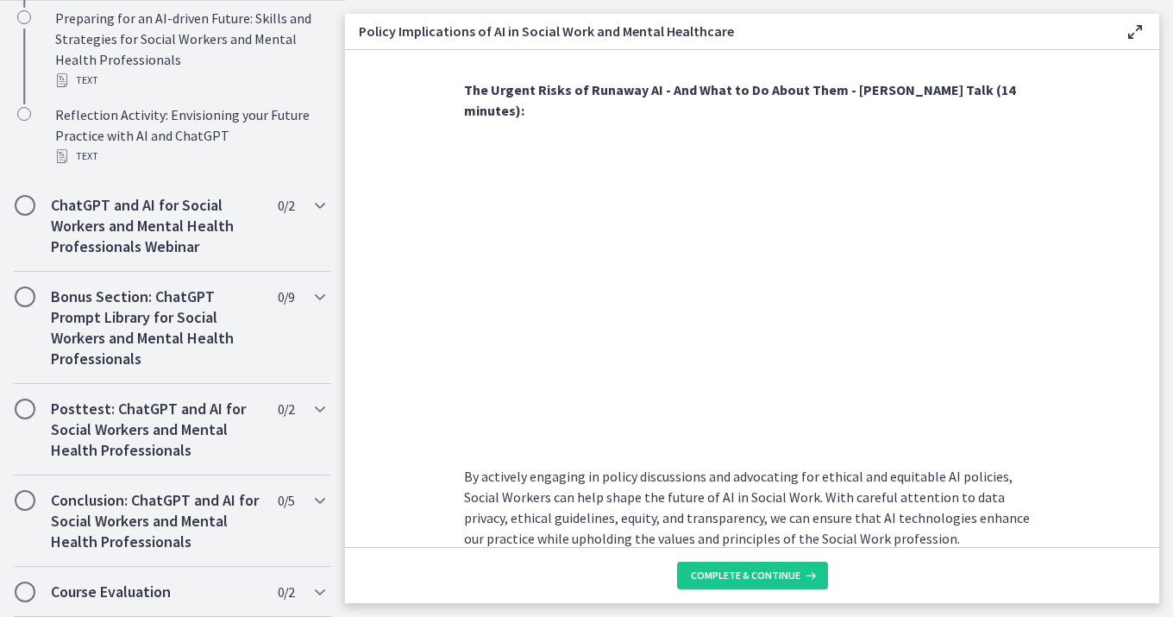
scroll to position [1544, 0]
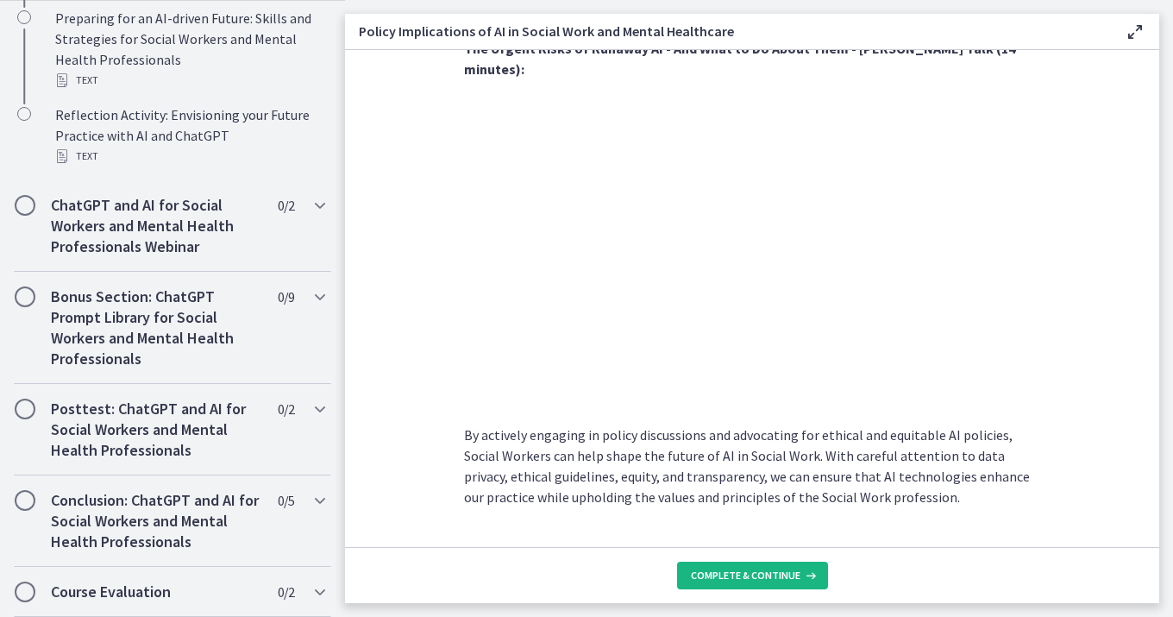
click at [761, 578] on span "Complete & continue" at bounding box center [746, 575] width 110 height 14
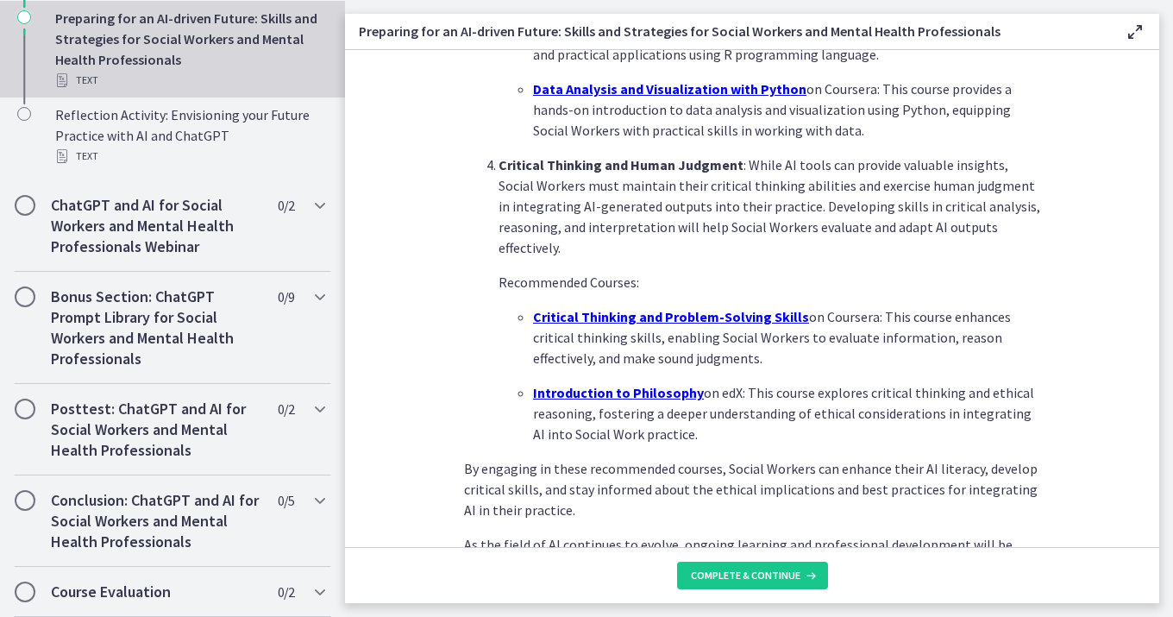
scroll to position [1242, 0]
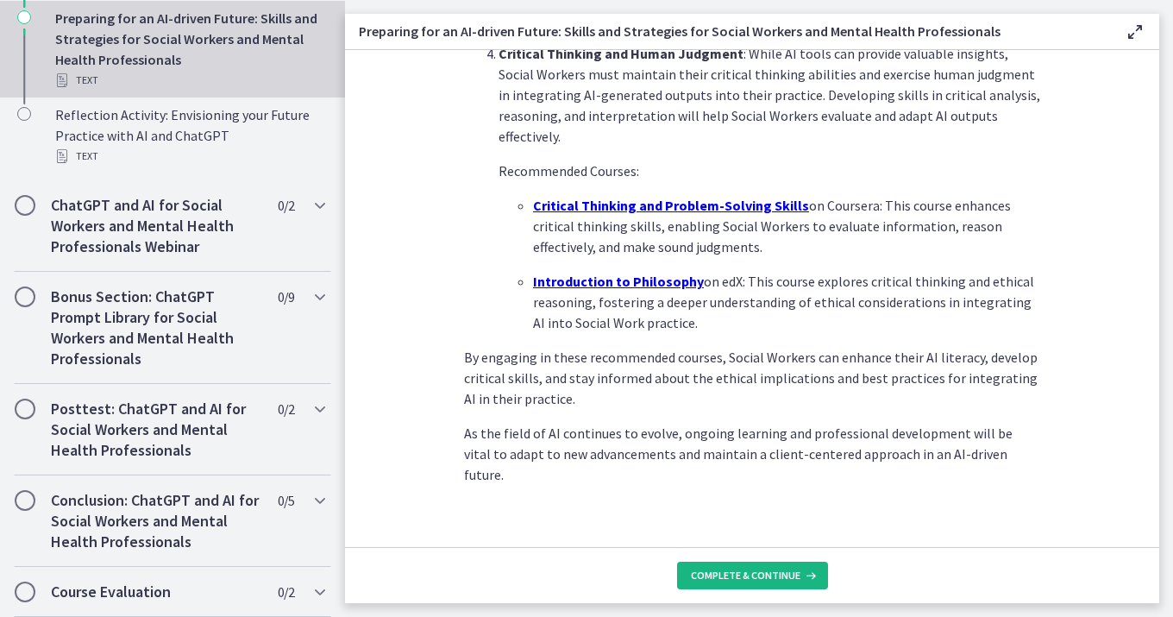
click at [743, 579] on span "Complete & continue" at bounding box center [746, 575] width 110 height 14
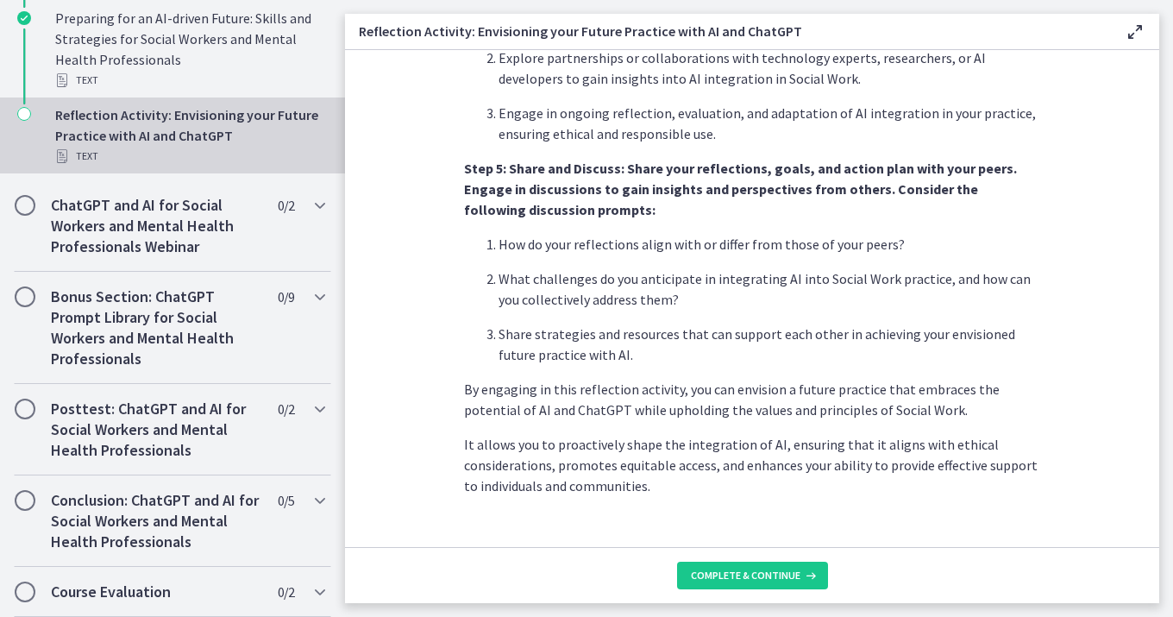
scroll to position [1476, 0]
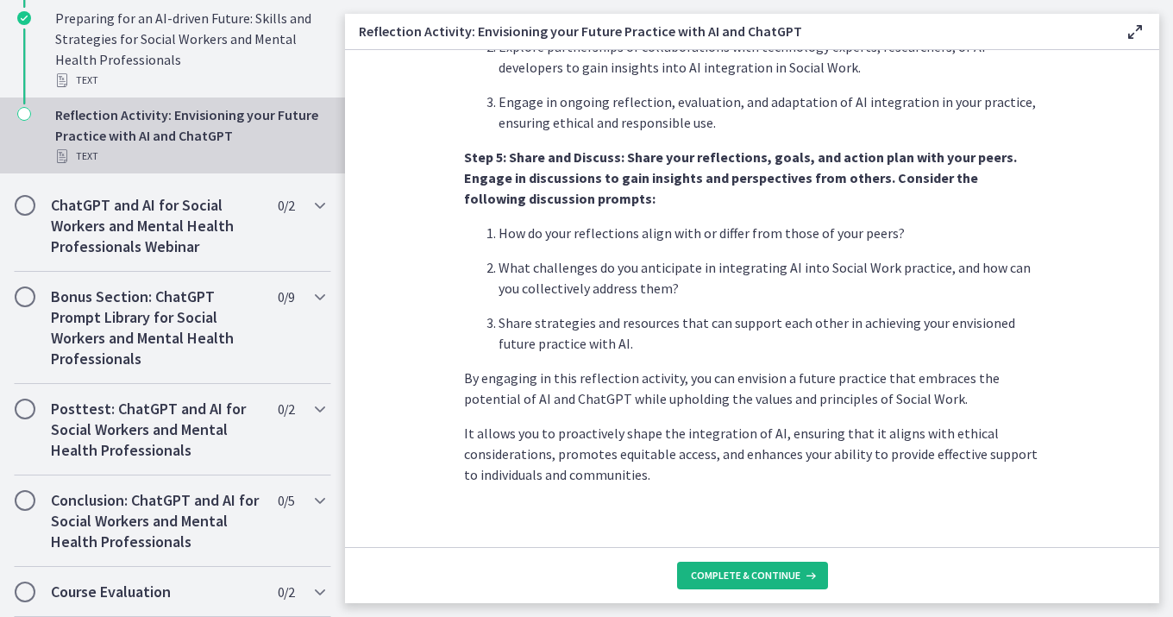
click at [725, 573] on span "Complete & continue" at bounding box center [746, 575] width 110 height 14
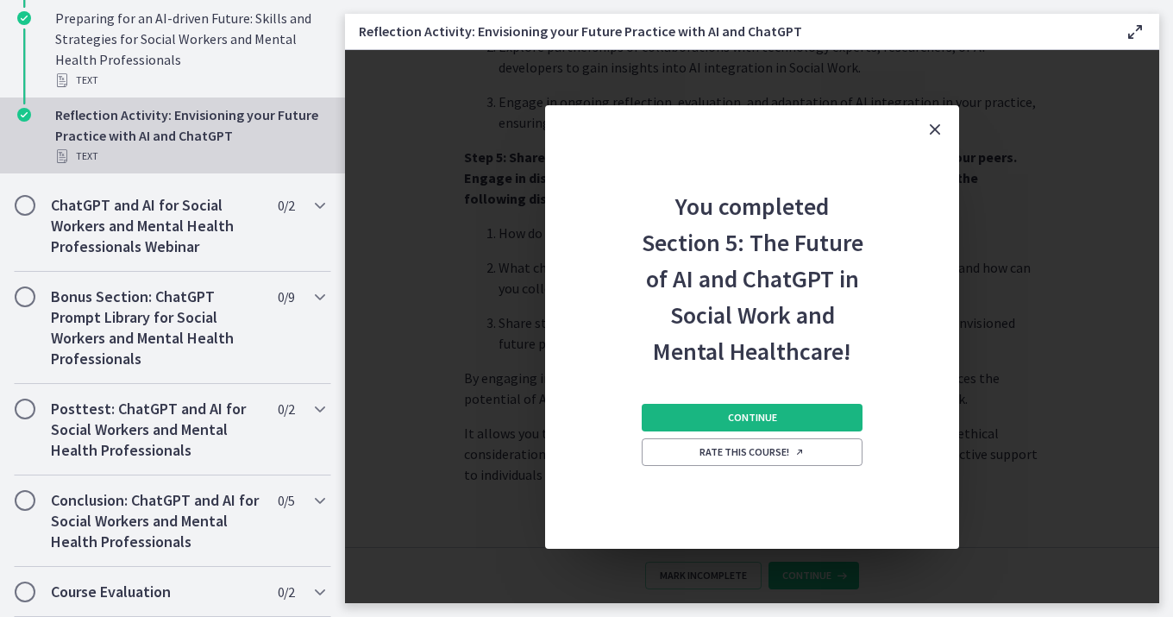
click at [729, 423] on span "Continue" at bounding box center [752, 417] width 49 height 14
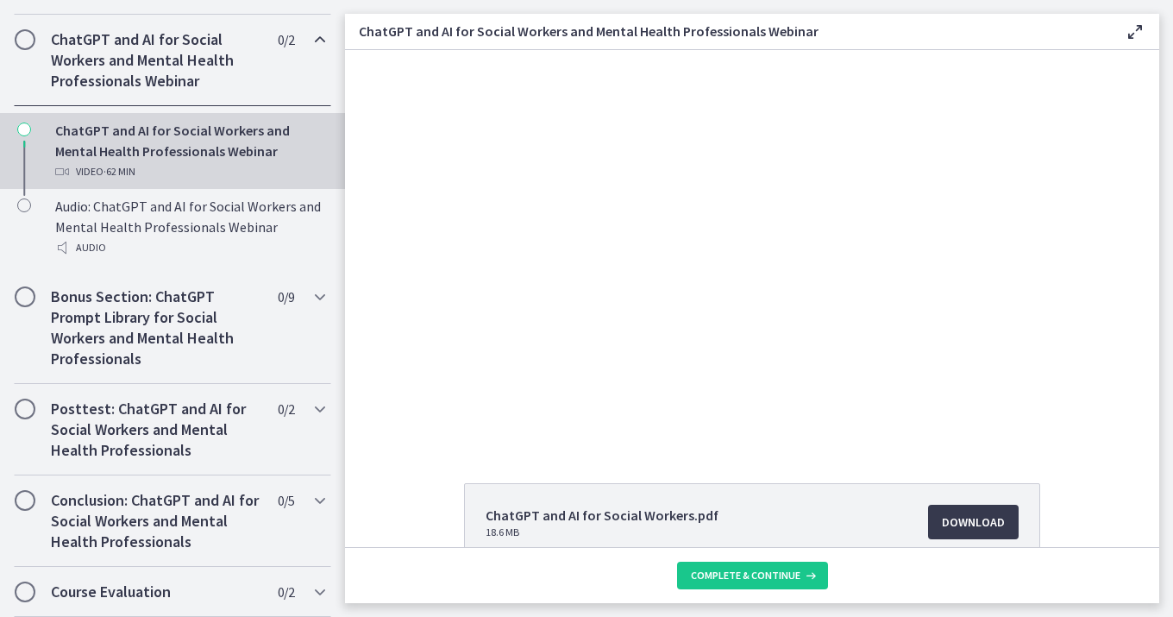
scroll to position [2, 0]
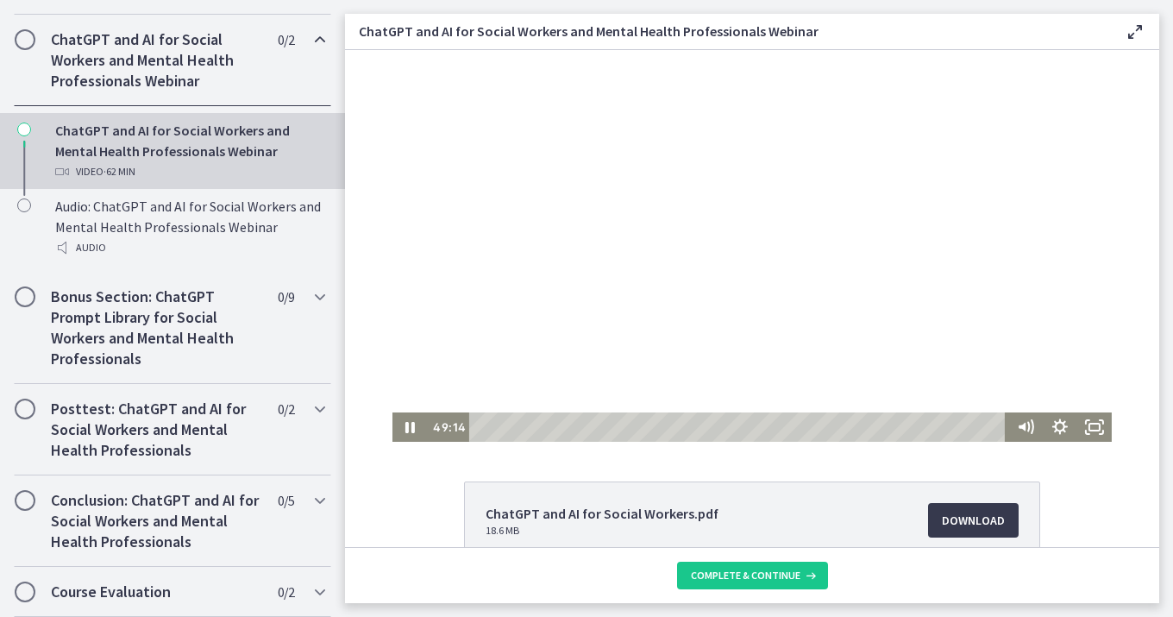
click at [756, 241] on div at bounding box center [751, 244] width 719 height 393
